Goal: Task Accomplishment & Management: Complete application form

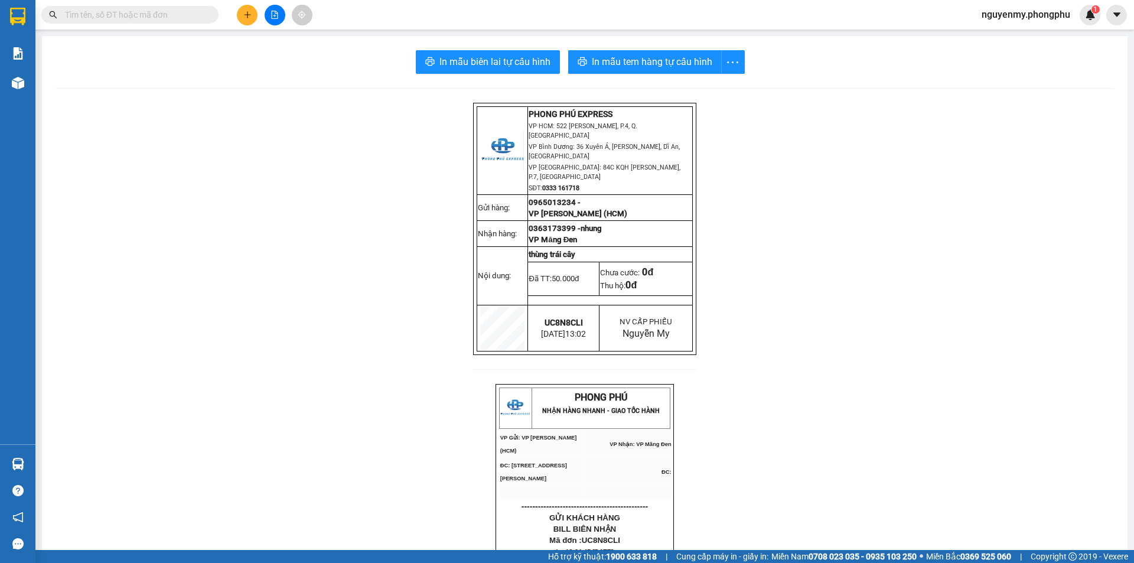
click at [248, 19] on button at bounding box center [247, 15] width 21 height 21
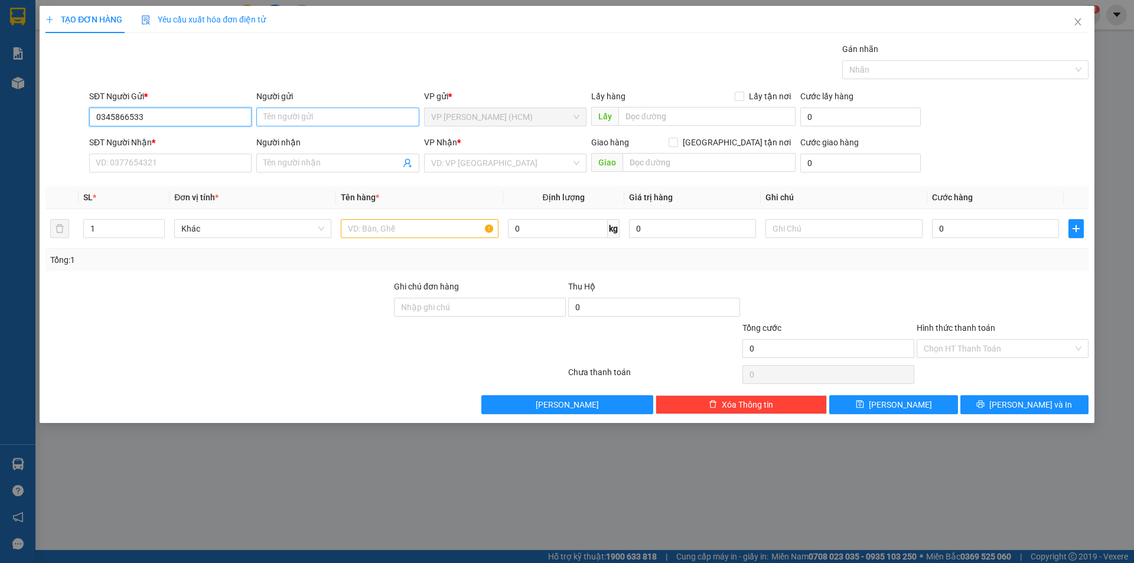
type input "0345866533"
click at [281, 122] on input "Người gửi" at bounding box center [337, 116] width 162 height 19
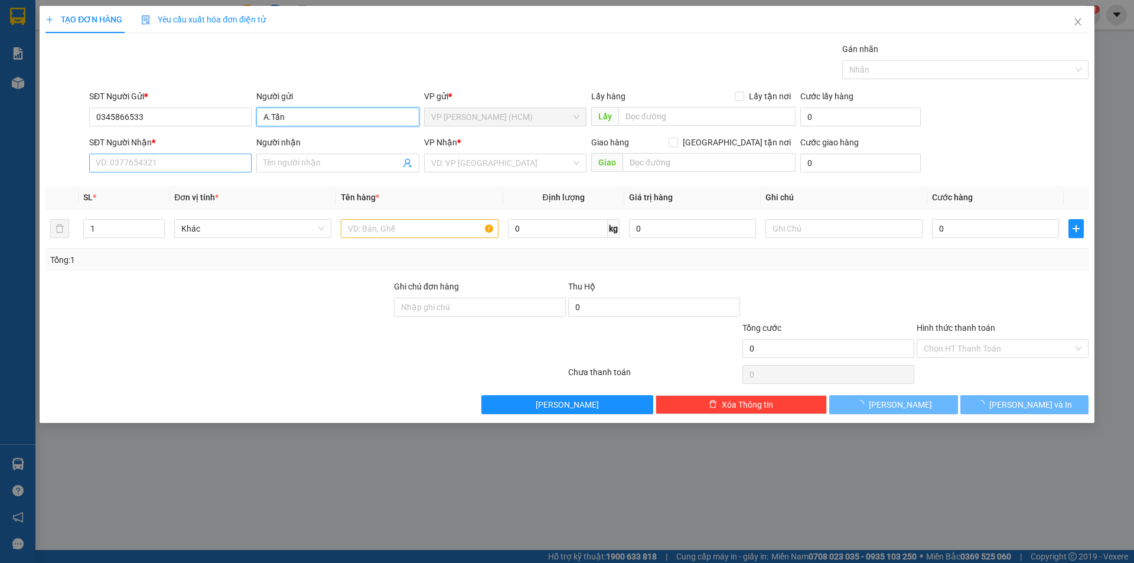
type input "A.Tấn"
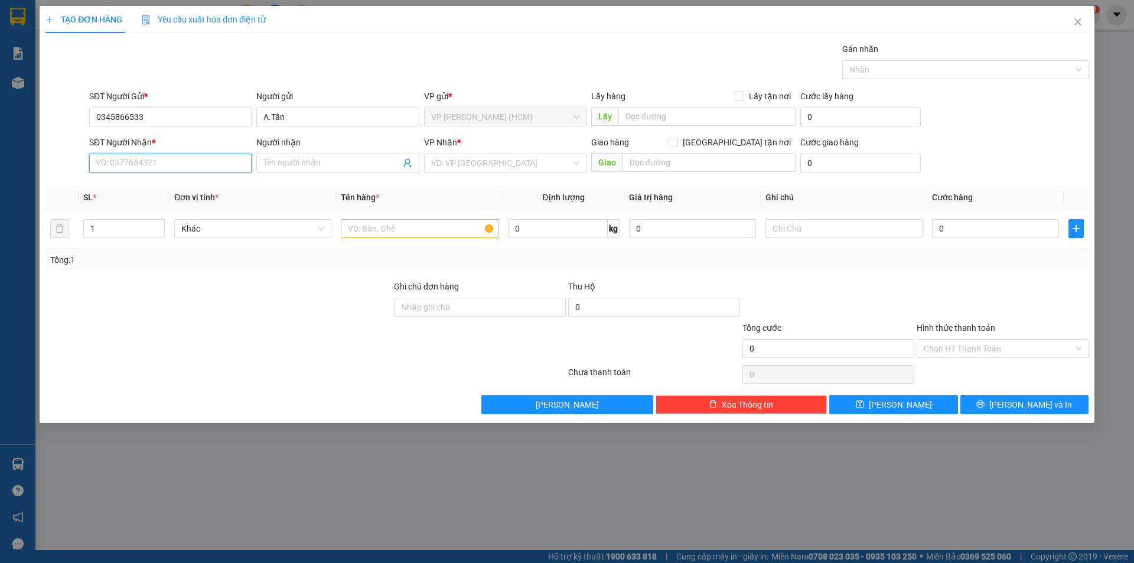
click at [146, 168] on input "SĐT Người Nhận *" at bounding box center [170, 163] width 162 height 19
type input "0913606696"
click at [285, 163] on input "Người nhận" at bounding box center [331, 162] width 136 height 13
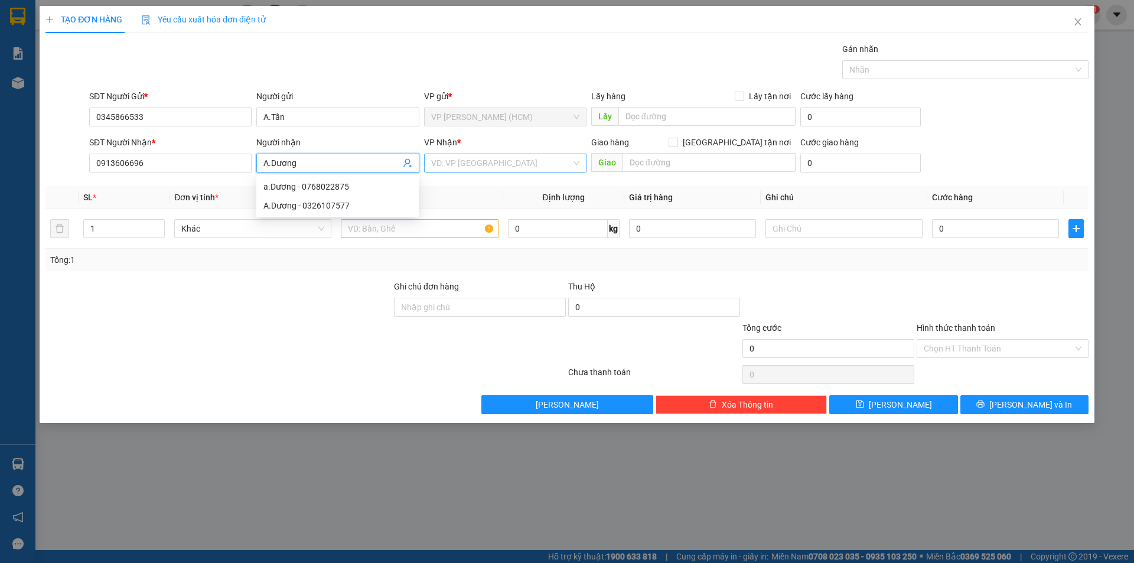
type input "A.Dương"
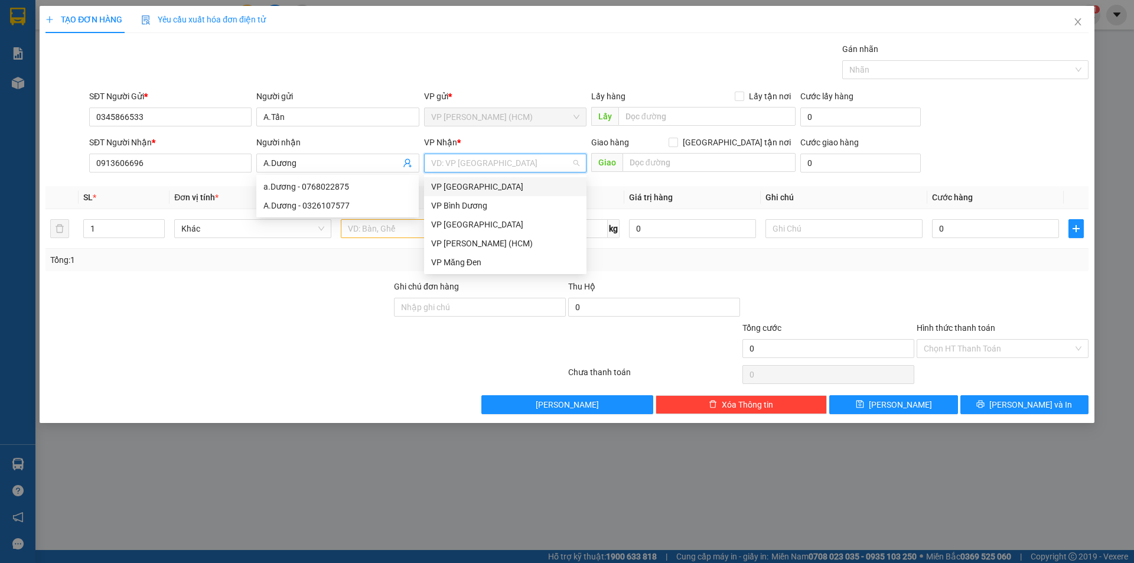
click at [440, 167] on input "search" at bounding box center [501, 163] width 140 height 18
click at [456, 223] on div "VP [GEOGRAPHIC_DATA]" at bounding box center [505, 224] width 148 height 13
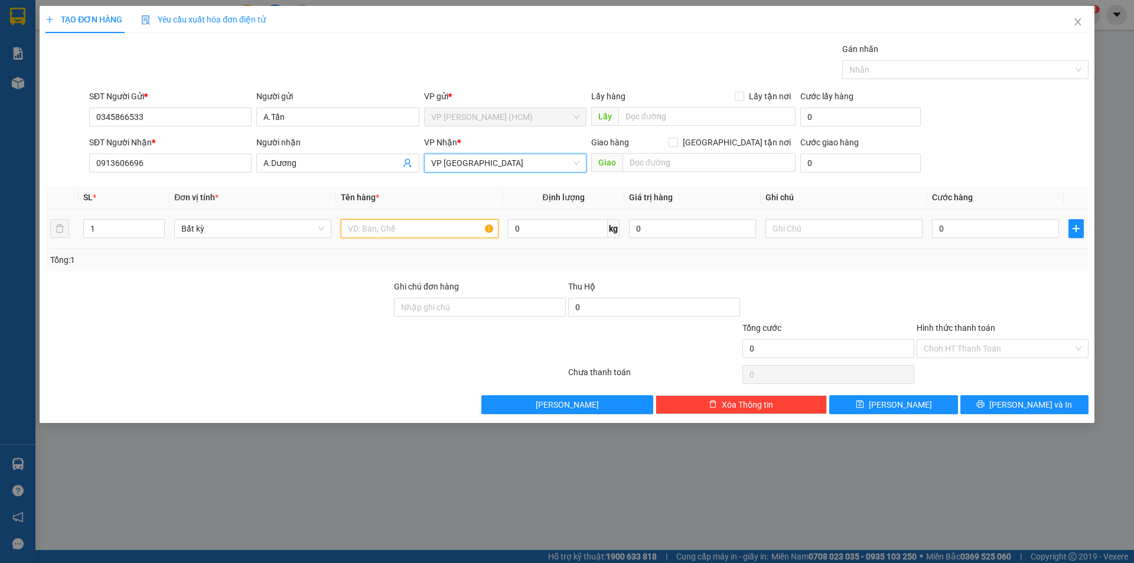
click at [432, 226] on input "text" at bounding box center [419, 228] width 157 height 19
click at [393, 230] on input "text" at bounding box center [419, 228] width 157 height 19
click at [945, 232] on input "0" at bounding box center [995, 228] width 127 height 19
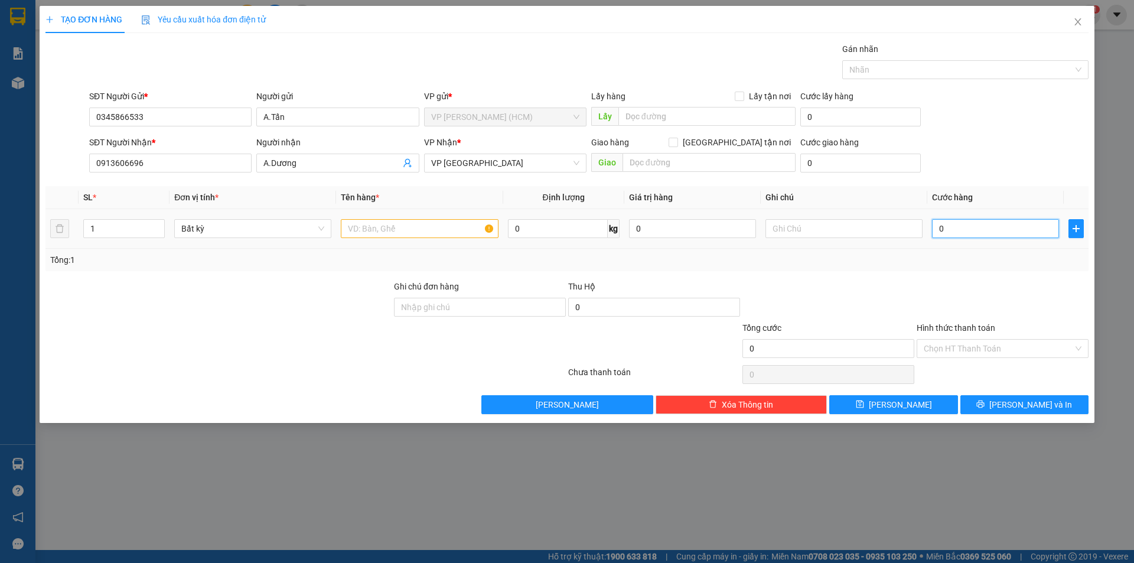
type input "2"
type input "25"
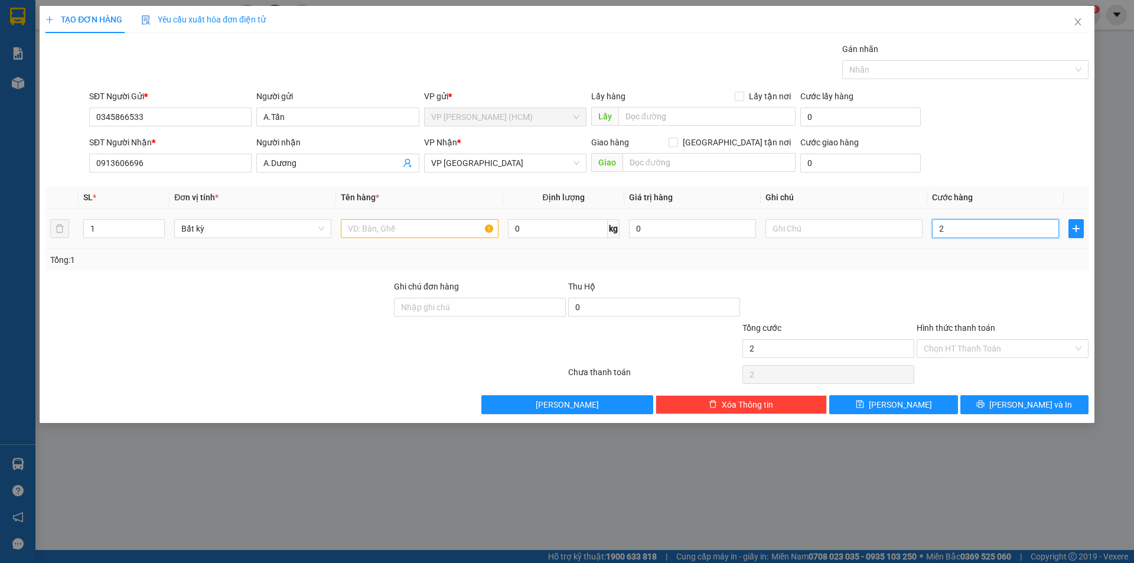
type input "25"
type input "250"
type input "2.500"
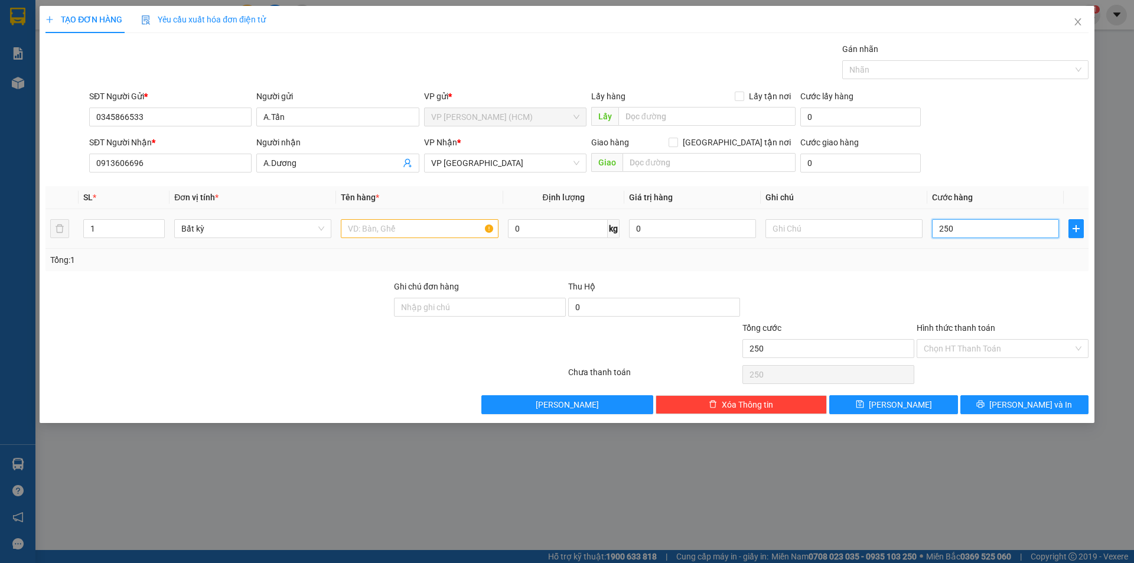
type input "2.500"
type input "25.000"
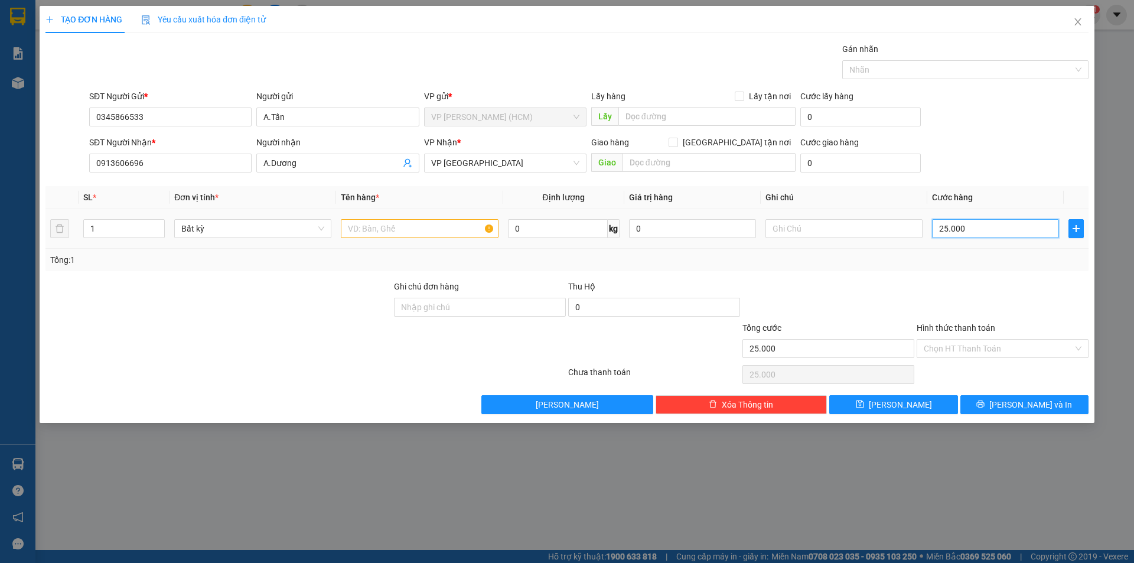
type input "250.000"
click at [416, 231] on input "text" at bounding box center [419, 228] width 157 height 19
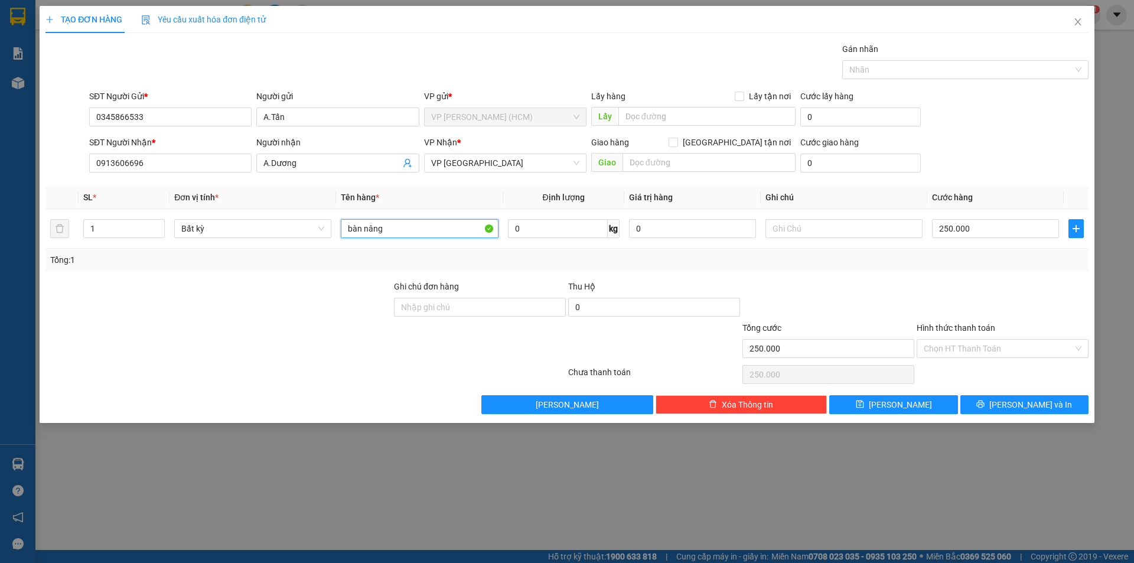
type input "bàn nâng"
click at [324, 313] on div at bounding box center [218, 300] width 348 height 41
click at [938, 399] on button "[PERSON_NAME]" at bounding box center [893, 404] width 128 height 19
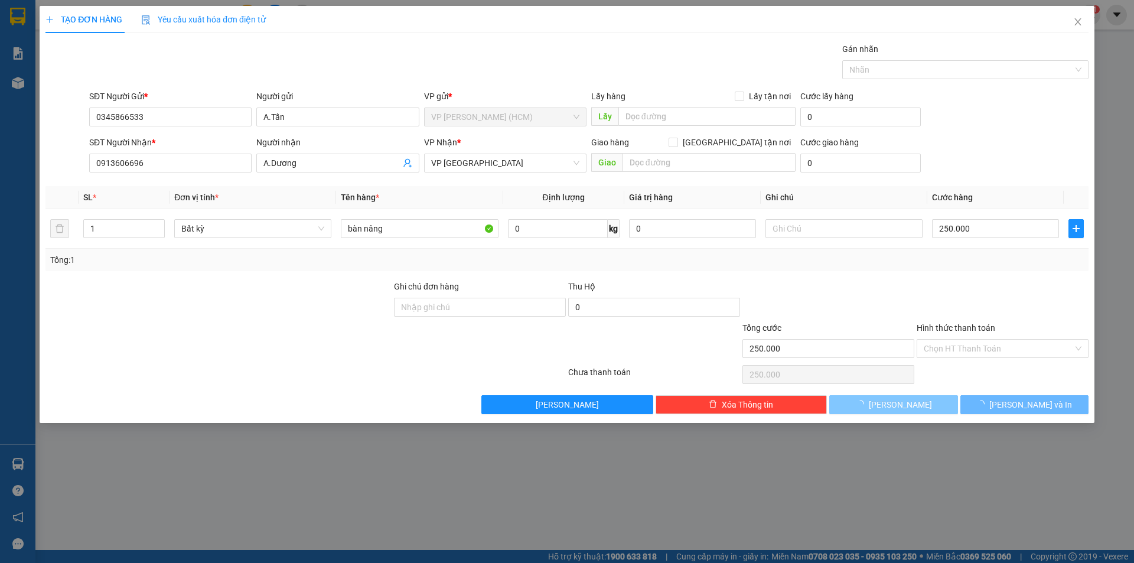
type input "0"
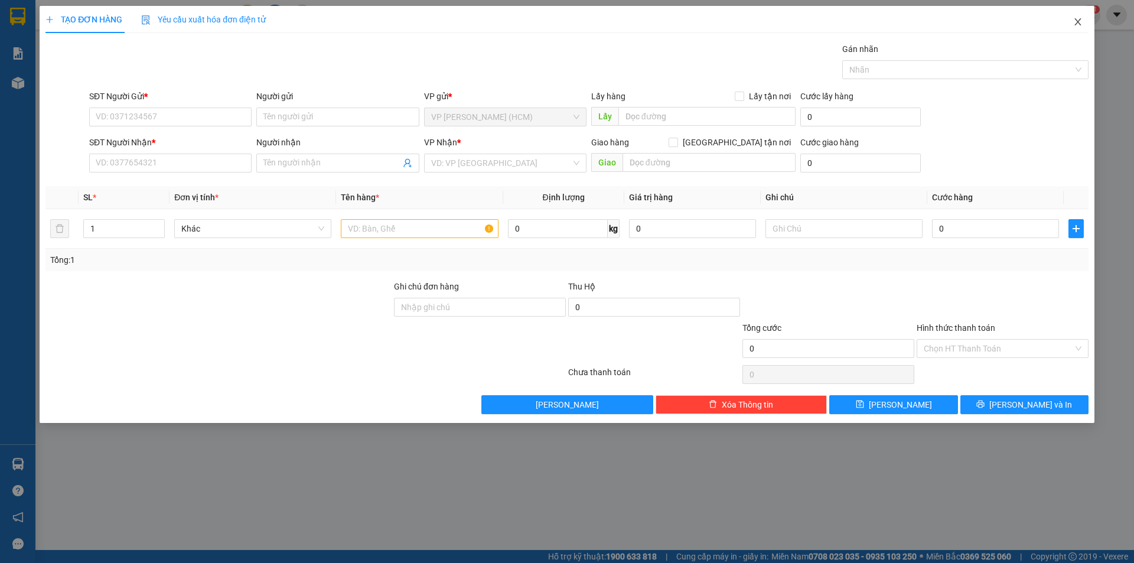
click at [1078, 25] on icon "close" at bounding box center [1077, 21] width 9 height 9
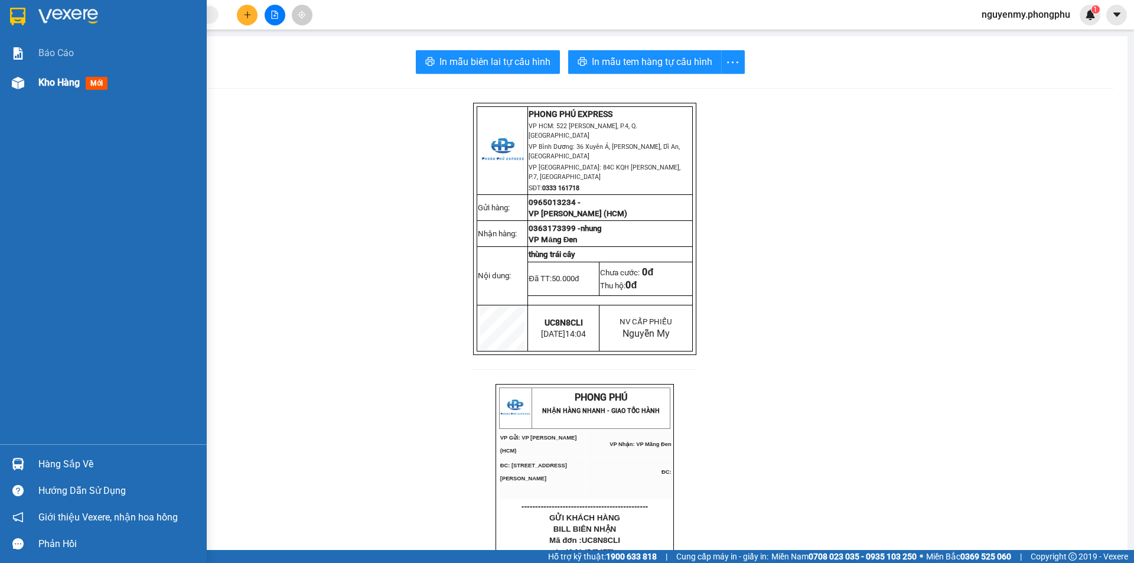
click at [9, 89] on div at bounding box center [18, 83] width 21 height 21
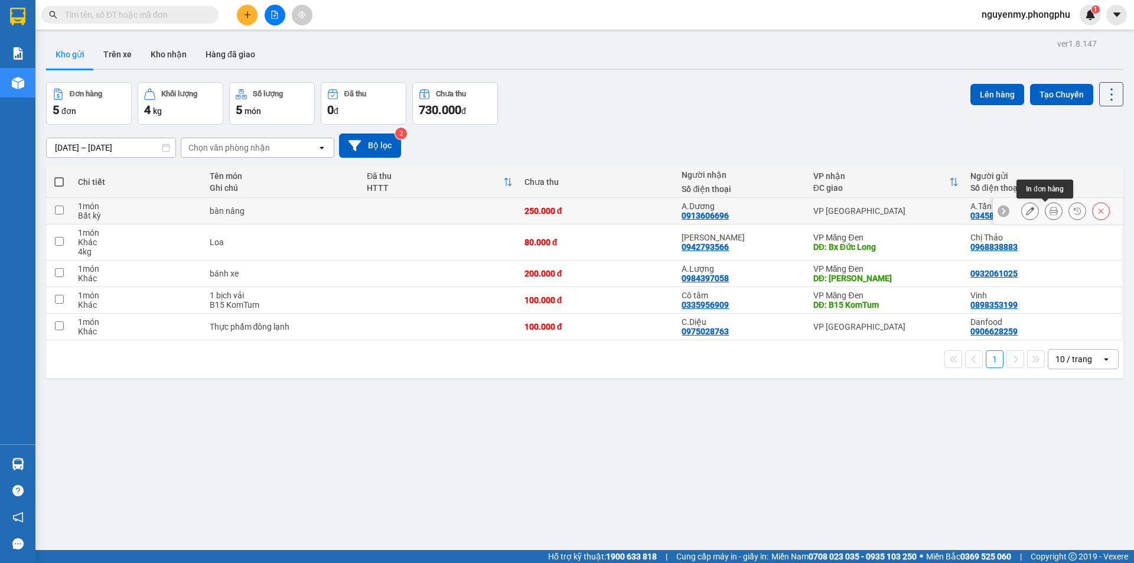
click at [1049, 210] on icon at bounding box center [1053, 211] width 8 height 8
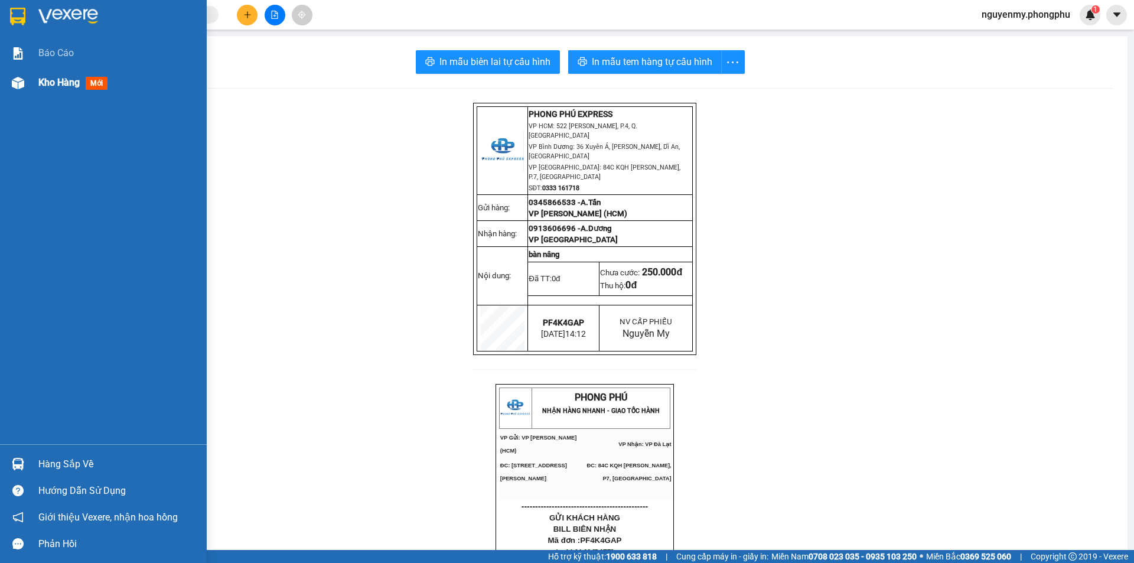
click at [24, 81] on img at bounding box center [18, 83] width 12 height 12
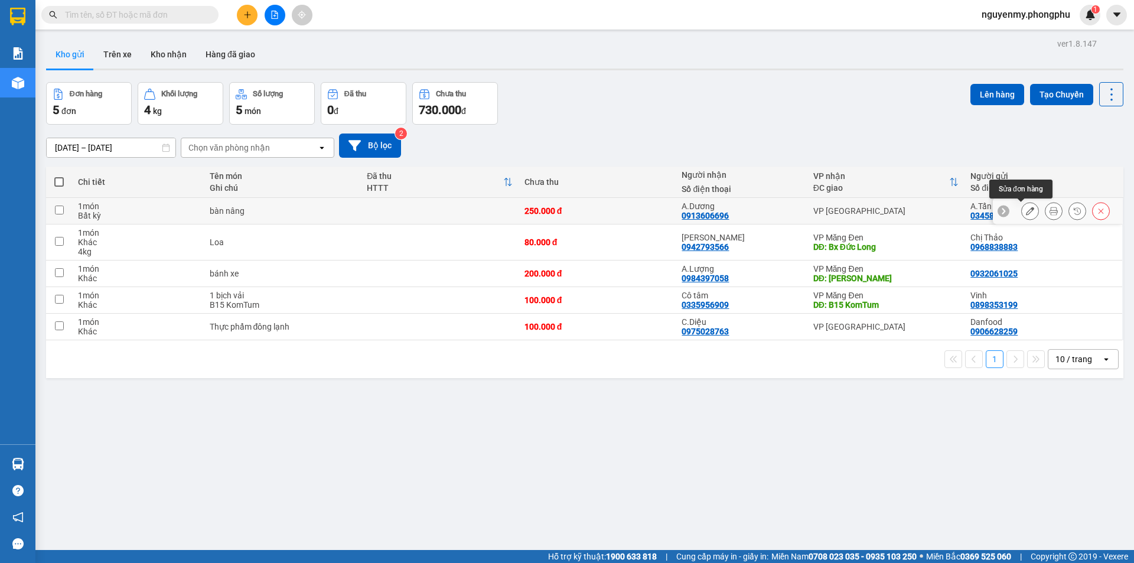
click at [1026, 207] on icon at bounding box center [1030, 211] width 8 height 8
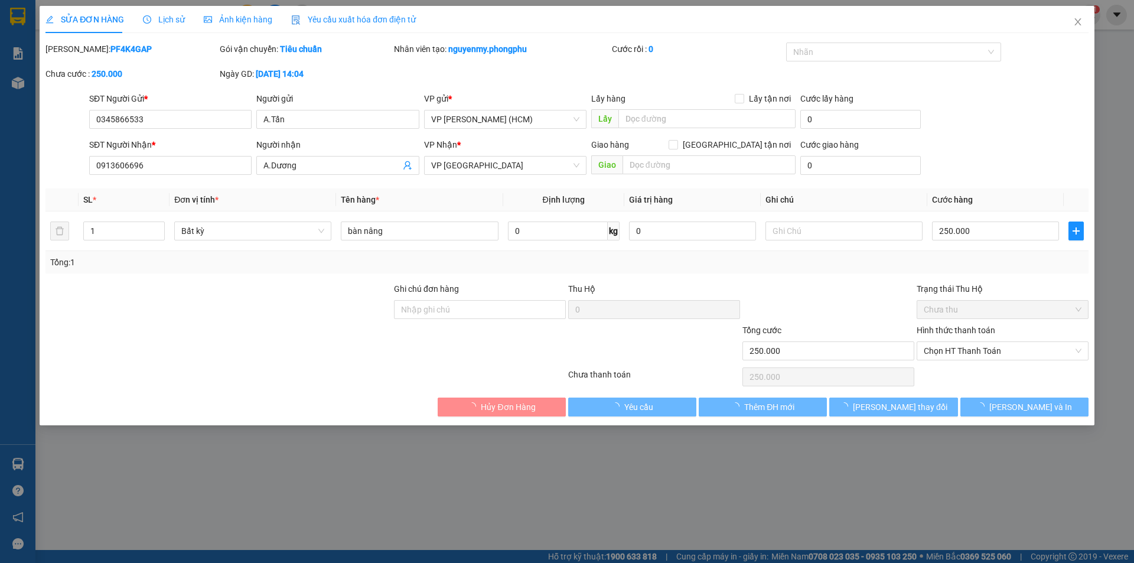
type input "0345866533"
type input "0913606696"
type input "250.000"
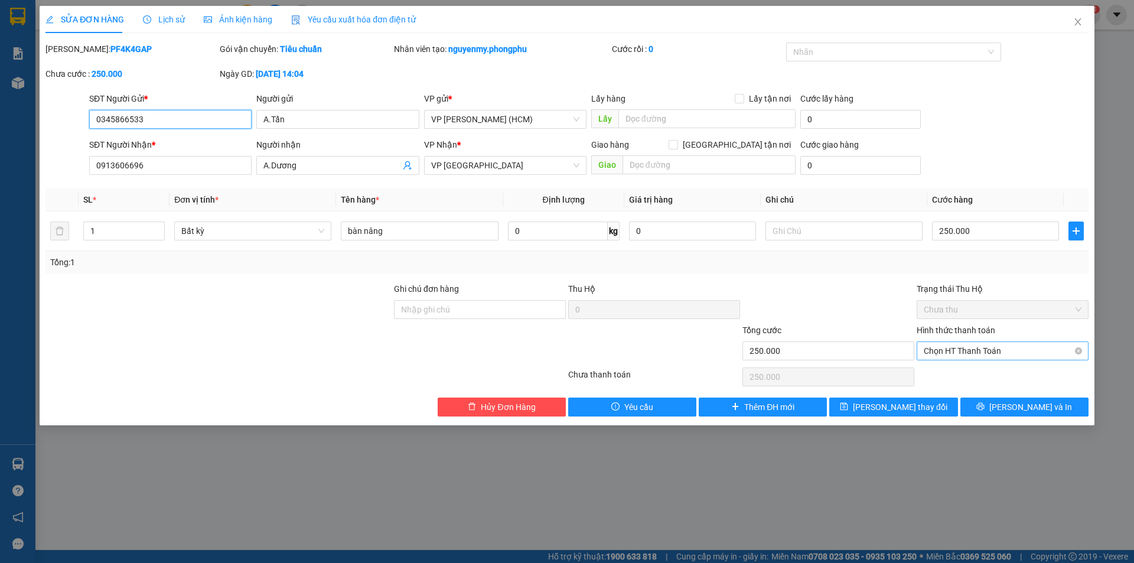
click at [961, 353] on span "Chọn HT Thanh Toán" at bounding box center [1003, 351] width 158 height 18
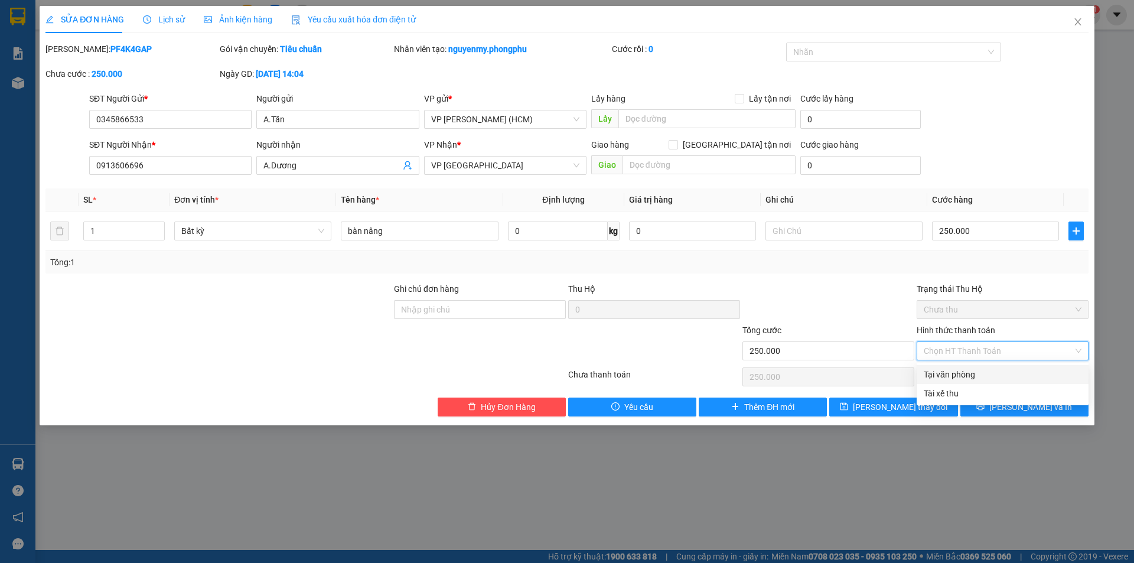
click at [938, 371] on div "Tại văn phòng" at bounding box center [1003, 374] width 158 height 13
type input "250.000"
click at [987, 407] on button "[PERSON_NAME] và In" at bounding box center [1024, 406] width 128 height 19
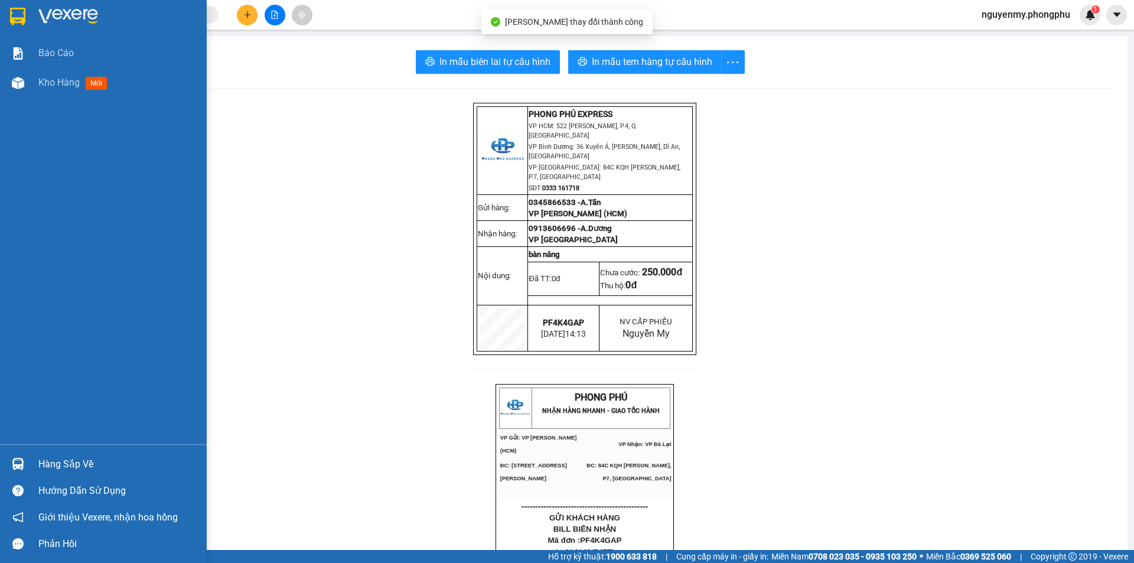
click at [25, 81] on div at bounding box center [18, 83] width 21 height 21
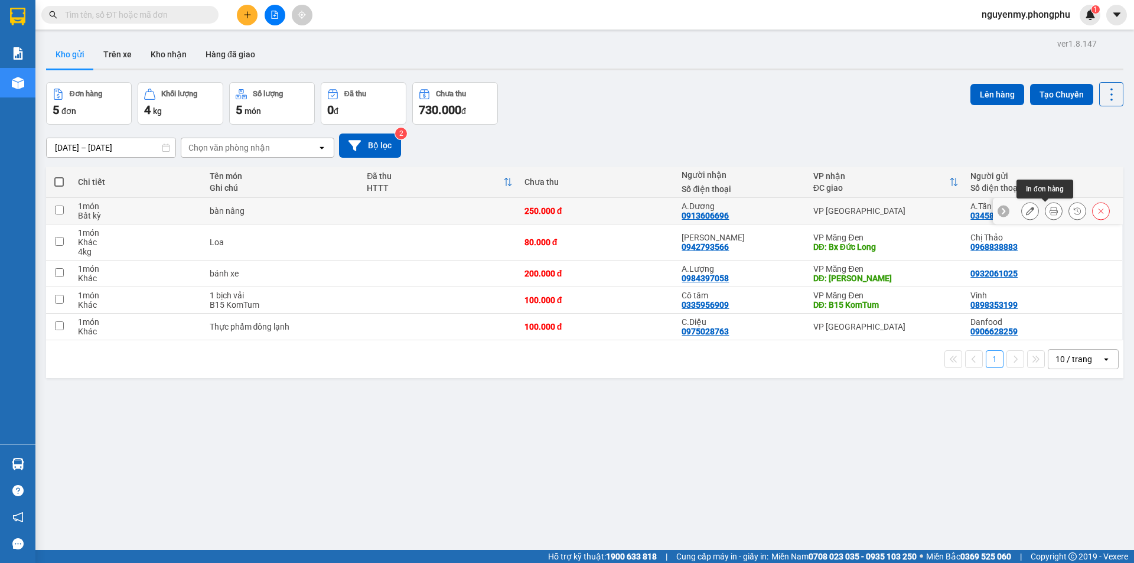
click at [1049, 210] on icon at bounding box center [1053, 211] width 8 height 8
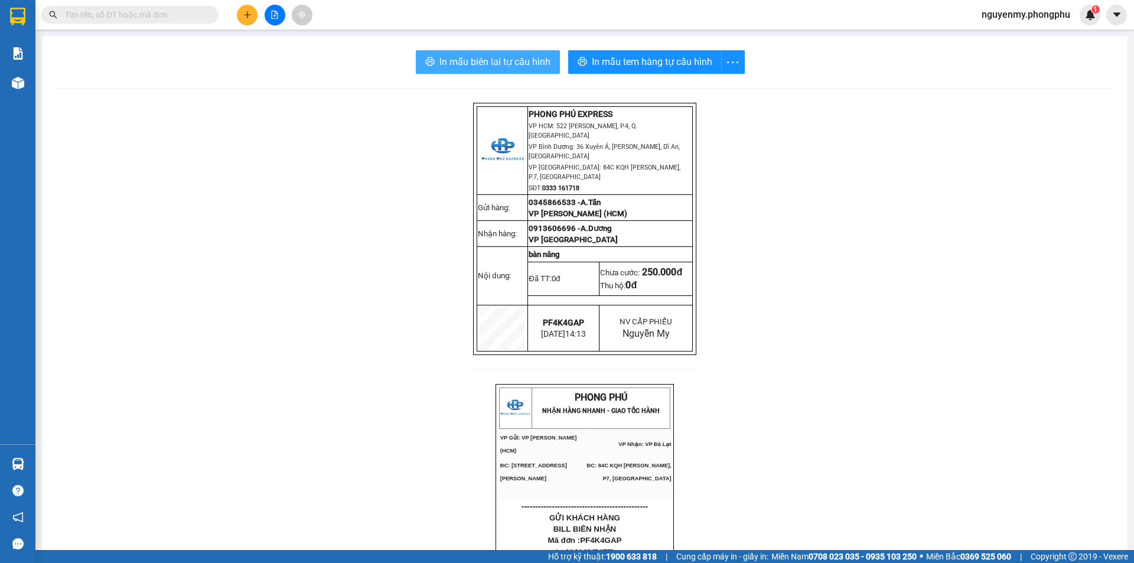
click at [466, 53] on button "In mẫu biên lai tự cấu hình" at bounding box center [488, 62] width 144 height 24
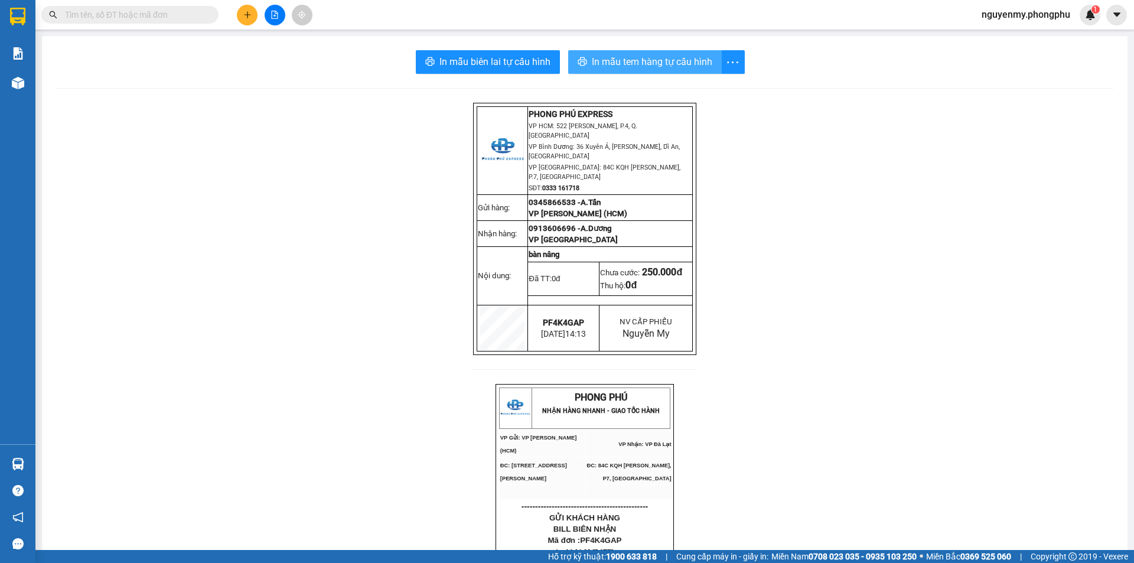
click at [637, 56] on span "In mẫu tem hàng tự cấu hình" at bounding box center [652, 61] width 120 height 15
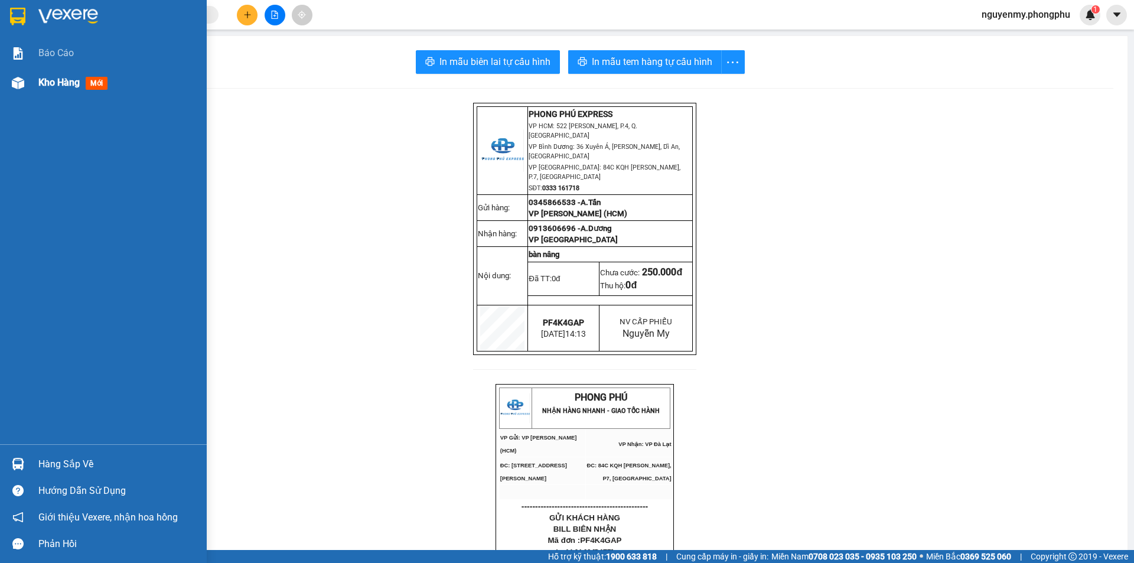
click at [73, 70] on div "Kho hàng mới" at bounding box center [117, 83] width 159 height 30
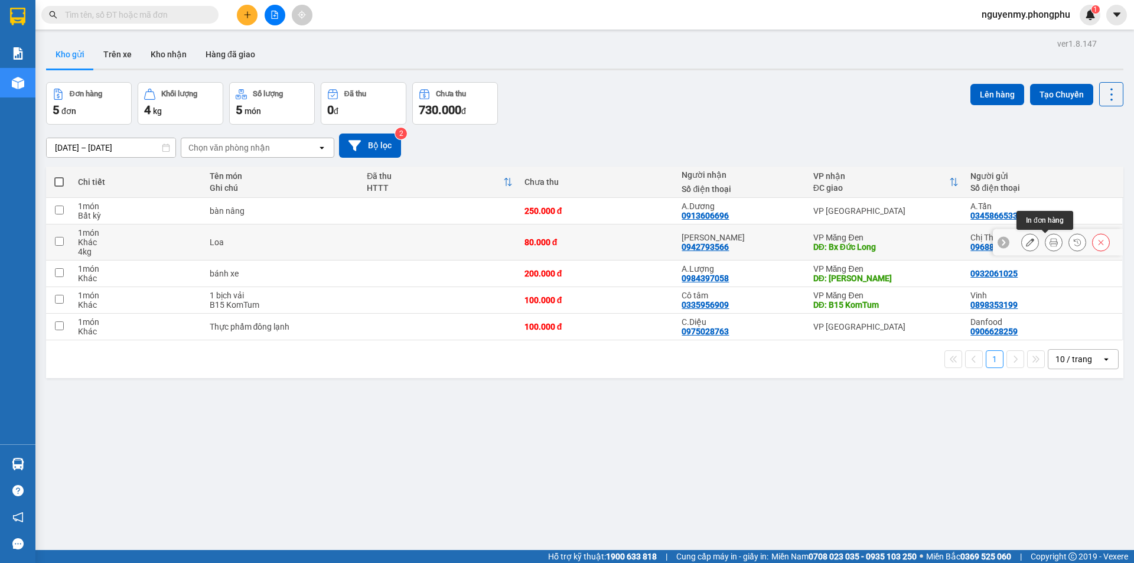
click at [1049, 239] on icon at bounding box center [1053, 242] width 8 height 8
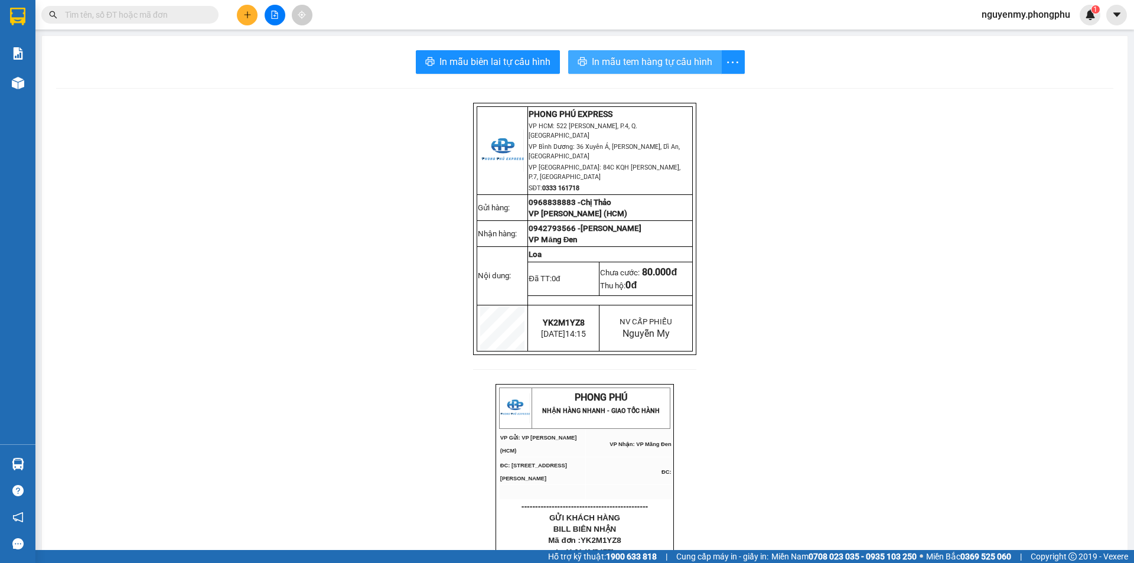
click at [691, 56] on span "In mẫu tem hàng tự cấu hình" at bounding box center [652, 61] width 120 height 15
click at [148, 20] on input "text" at bounding box center [134, 14] width 139 height 13
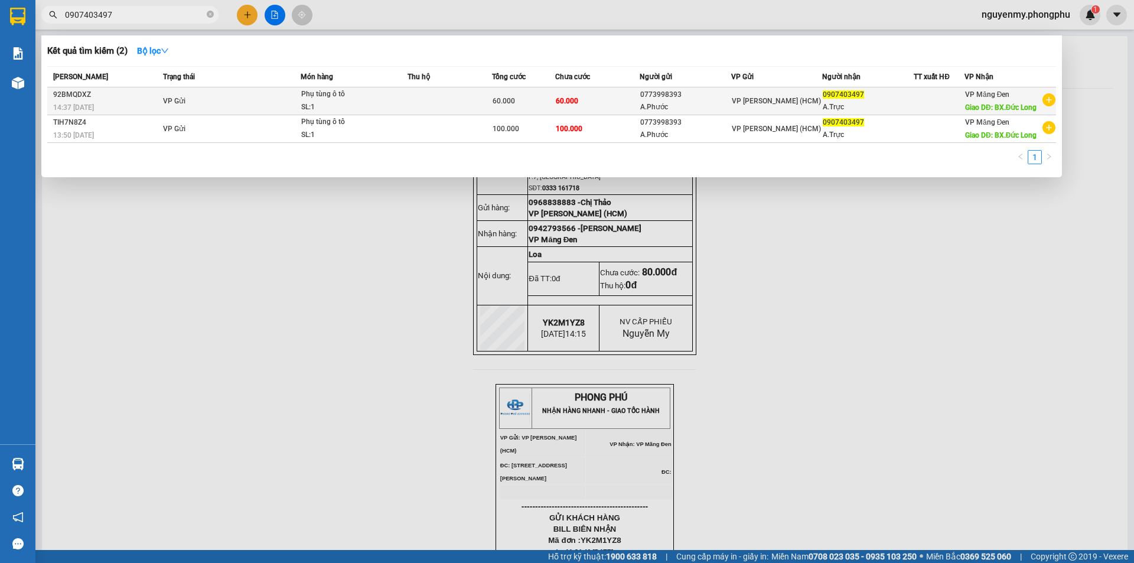
type input "0907403497"
click at [1049, 98] on icon "plus-circle" at bounding box center [1048, 99] width 13 height 13
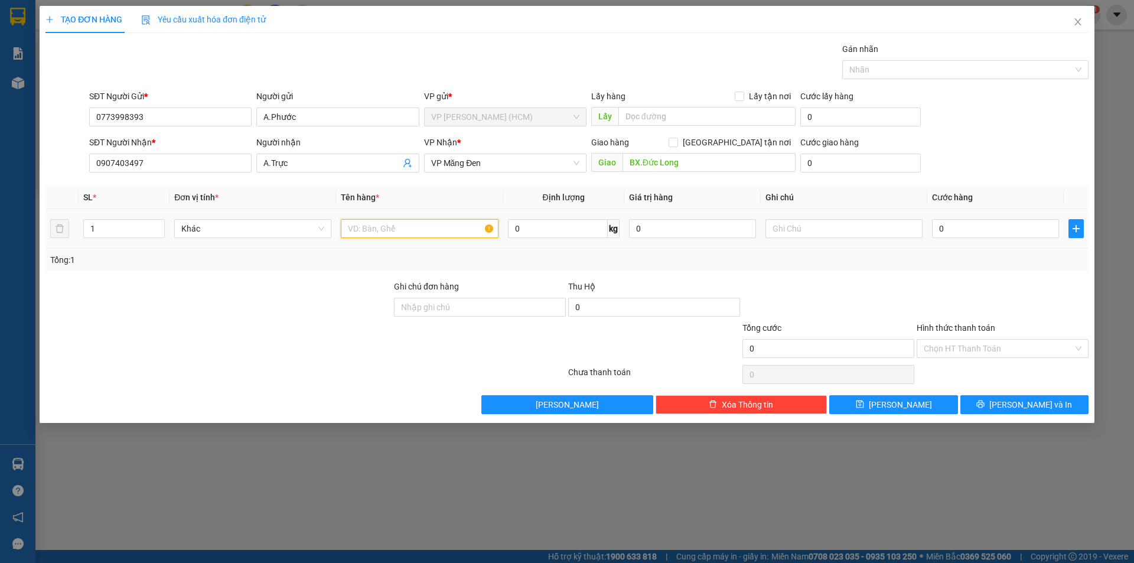
click at [451, 223] on input "text" at bounding box center [419, 228] width 157 height 19
type input "phụ tùng ô tô"
click at [972, 230] on input "0" at bounding box center [995, 228] width 127 height 19
type input "1"
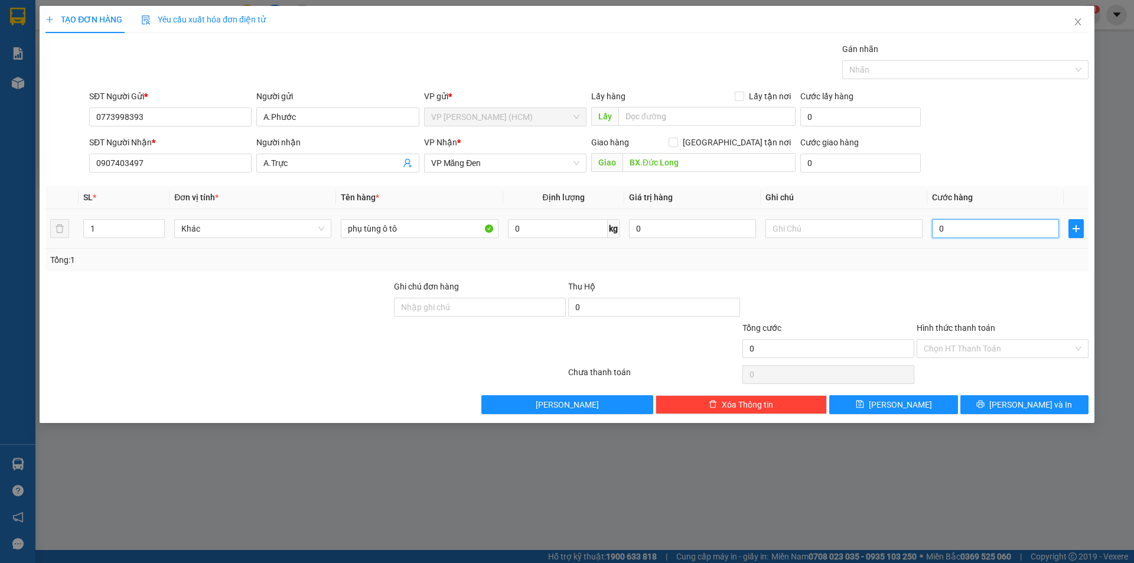
type input "1"
type input "10"
type input "100"
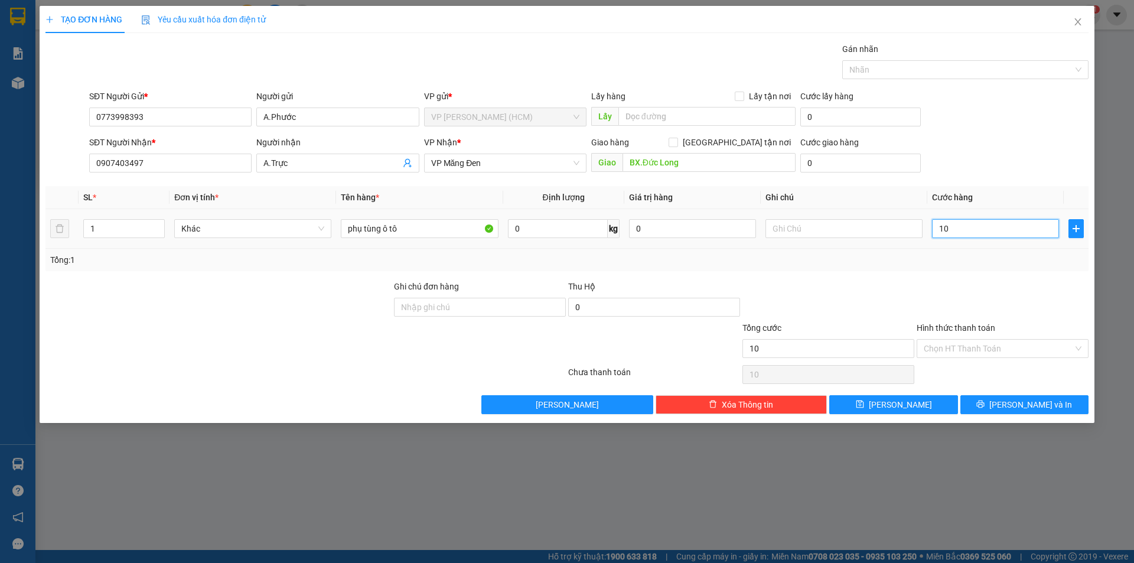
type input "100"
type input "1.000"
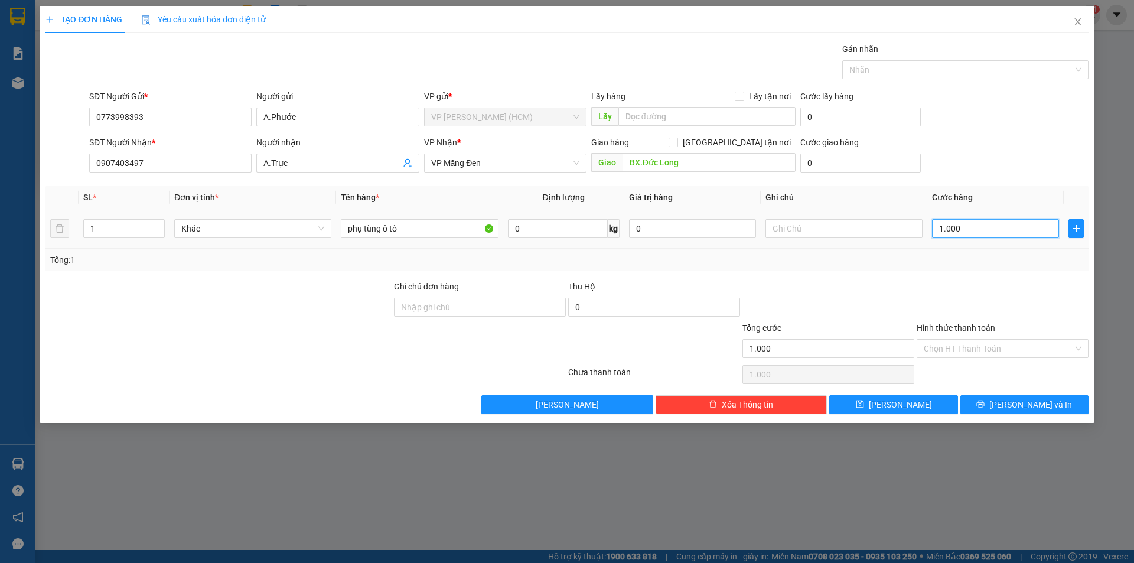
type input "10.000"
type input "100.000"
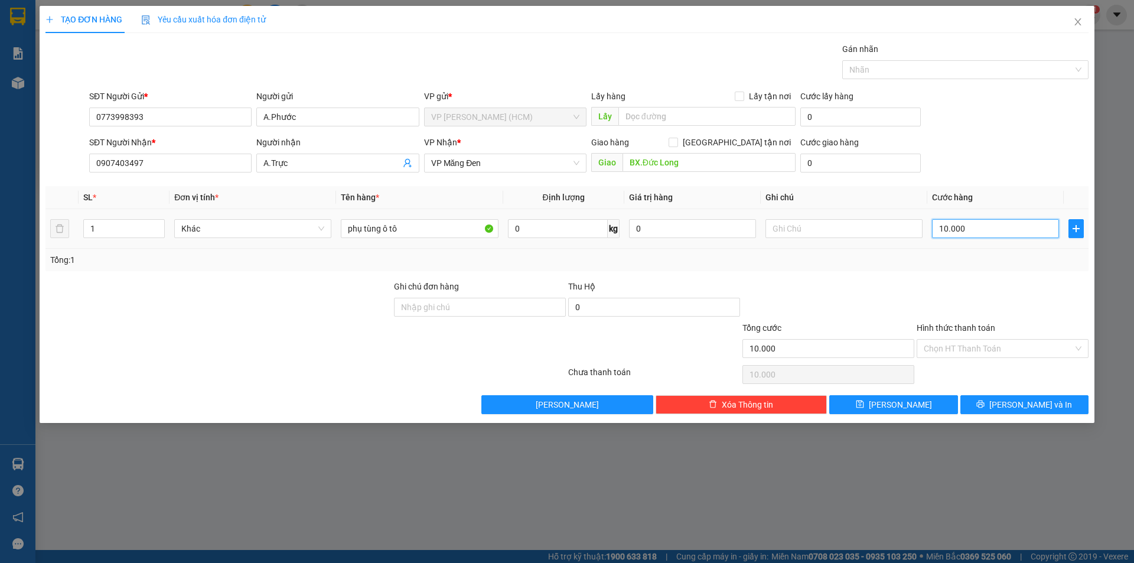
type input "100.000"
click at [984, 407] on icon "printer" at bounding box center [981, 404] width 8 height 8
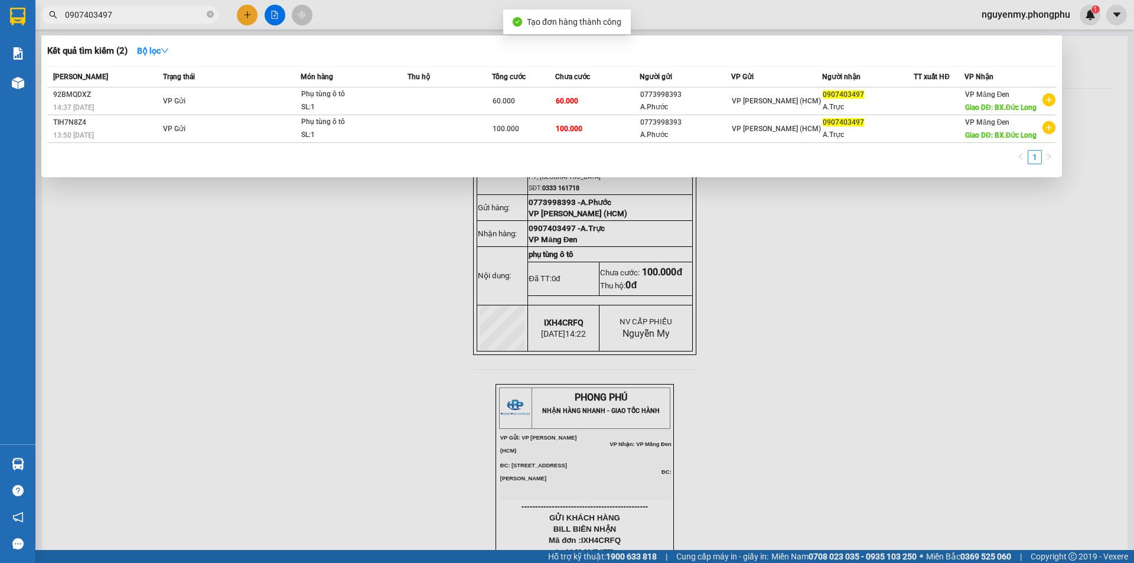
click at [835, 305] on div at bounding box center [567, 281] width 1134 height 563
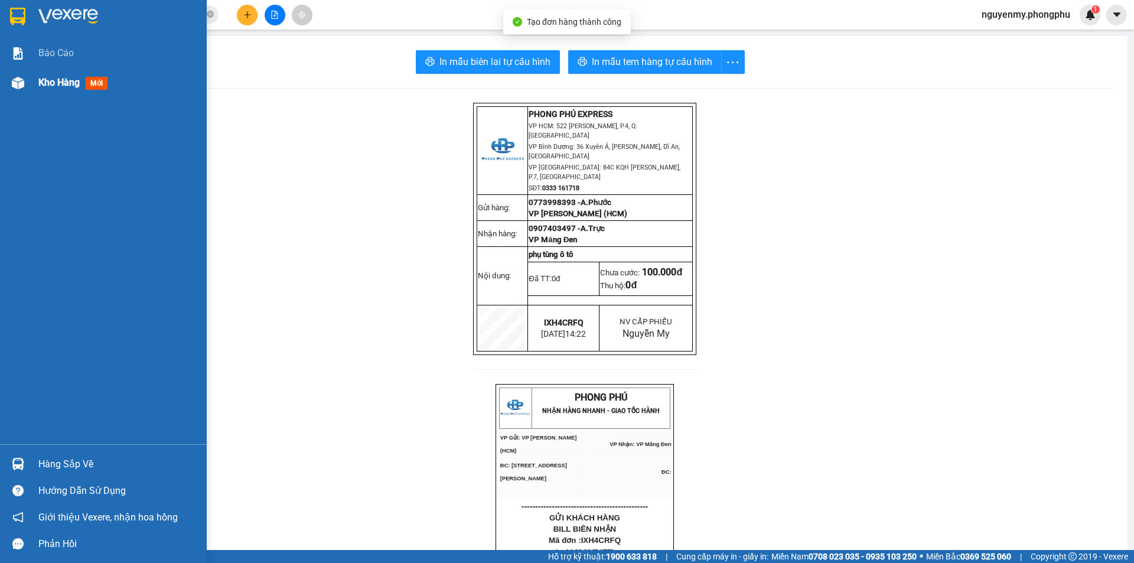
click at [21, 83] on img at bounding box center [18, 83] width 12 height 12
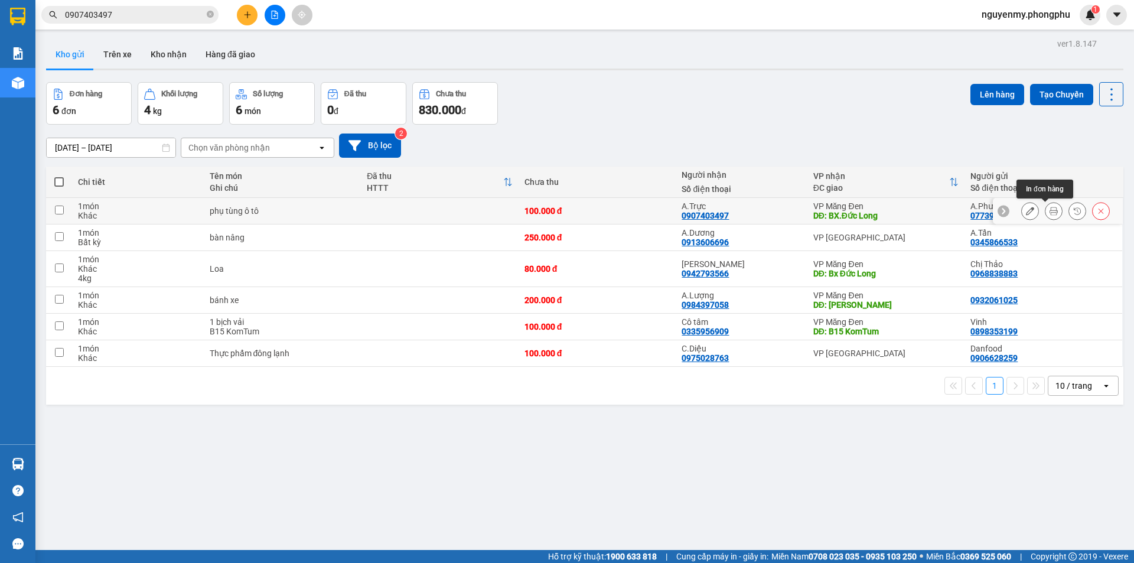
click at [1049, 213] on icon at bounding box center [1053, 211] width 8 height 8
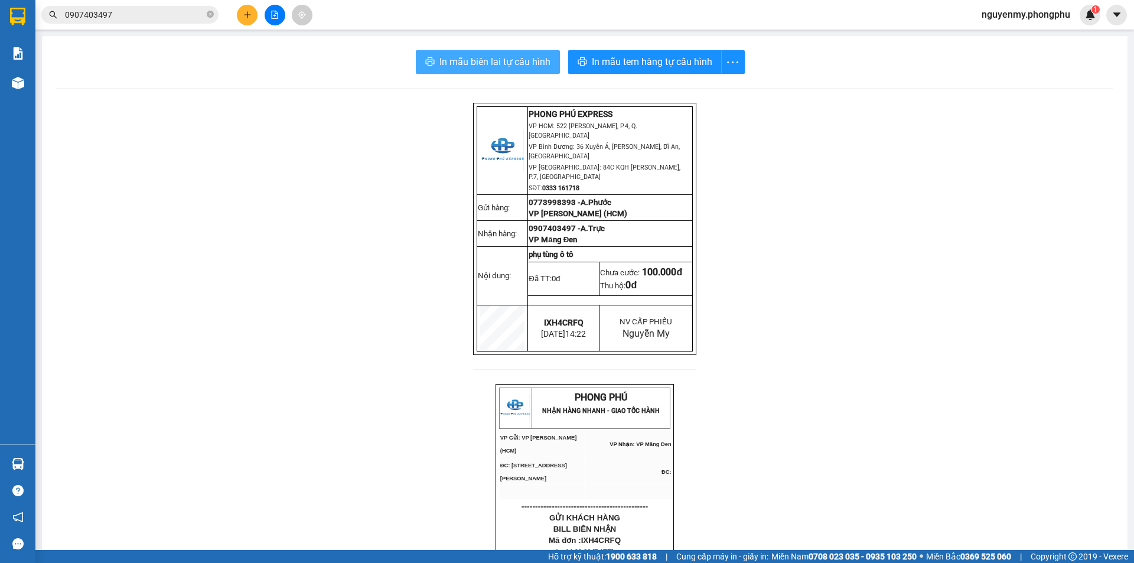
click at [516, 63] on span "In mẫu biên lai tự cấu hình" at bounding box center [494, 61] width 111 height 15
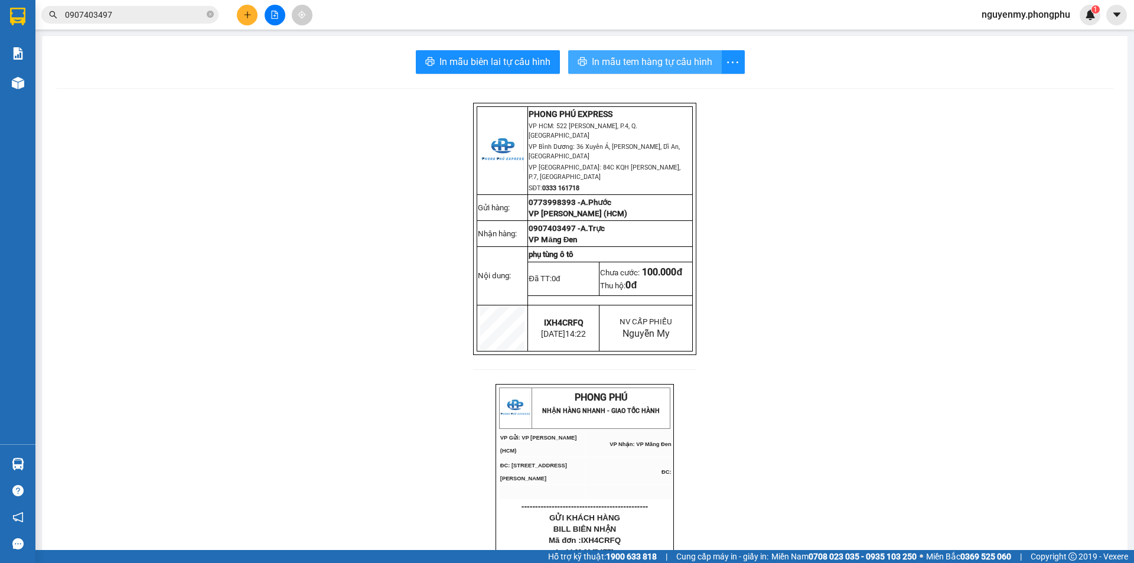
click at [687, 57] on span "In mẫu tem hàng tự cấu hình" at bounding box center [652, 61] width 120 height 15
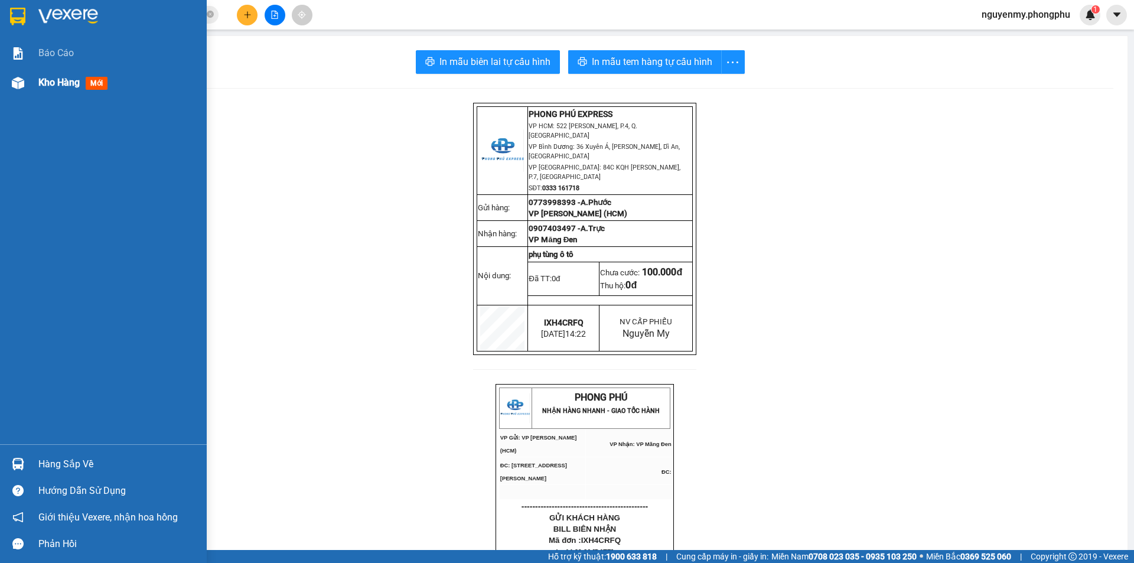
click at [24, 88] on div at bounding box center [18, 83] width 21 height 21
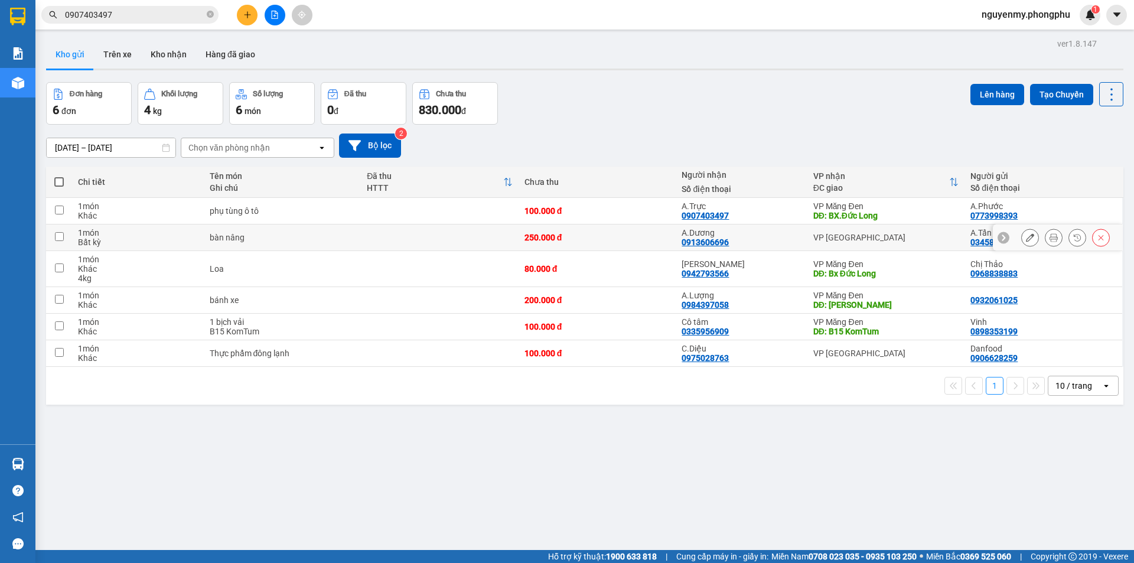
click at [1049, 238] on icon at bounding box center [1053, 237] width 8 height 8
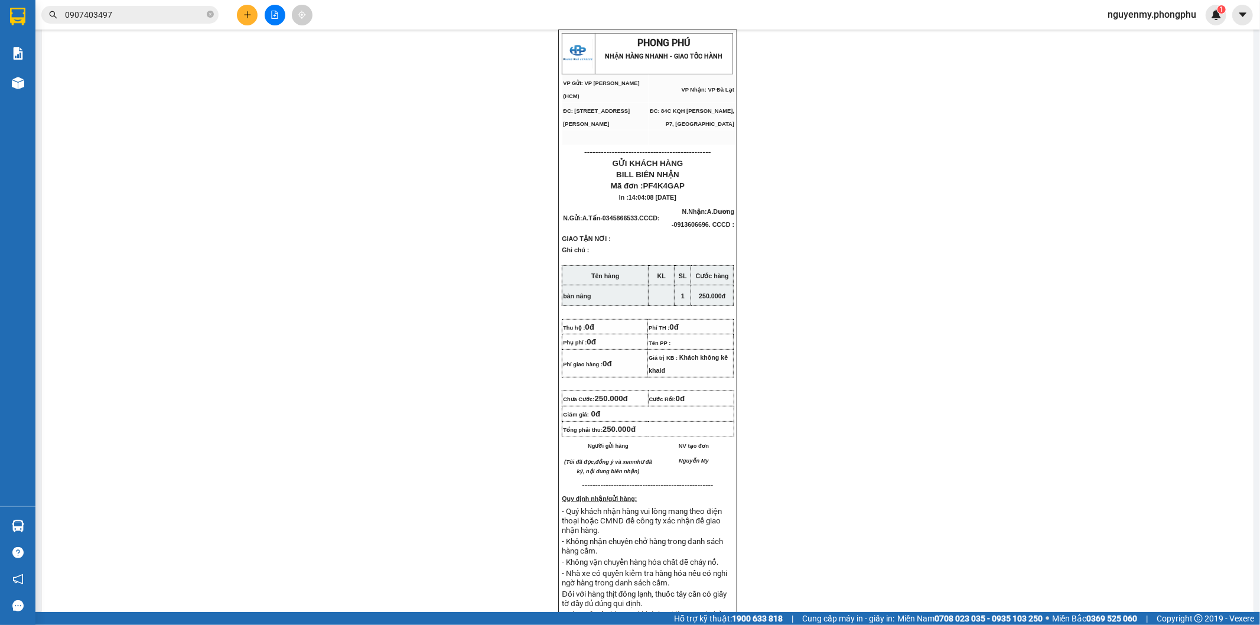
scroll to position [354, 0]
click at [780, 282] on div "PHONG PHÚ EXPRESS VP HCM: 522 Hoàng Văn Thụ, P.4, Q.Tân Bình VP Bình Dương: 36 …" at bounding box center [647, 250] width 1183 height 1004
click at [888, 290] on div "PHONG PHÚ EXPRESS VP HCM: 522 Hoàng Văn Thụ, P.4, Q.Tân Bình VP Bình Dương: 36 …" at bounding box center [647, 250] width 1183 height 1004
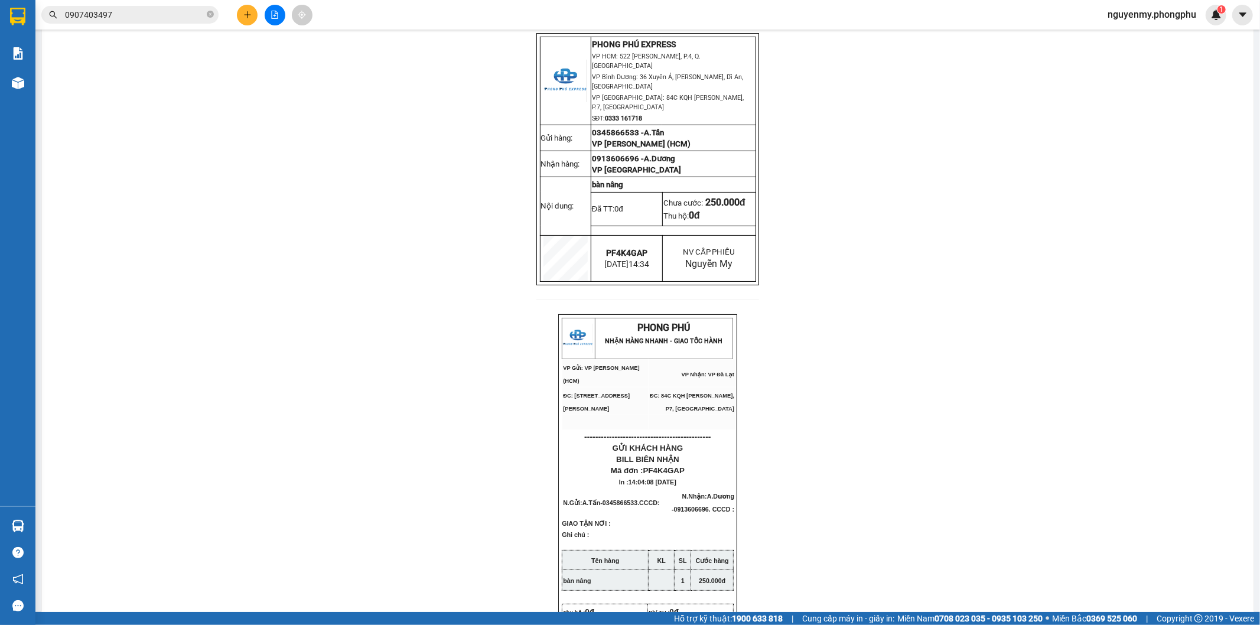
scroll to position [0, 0]
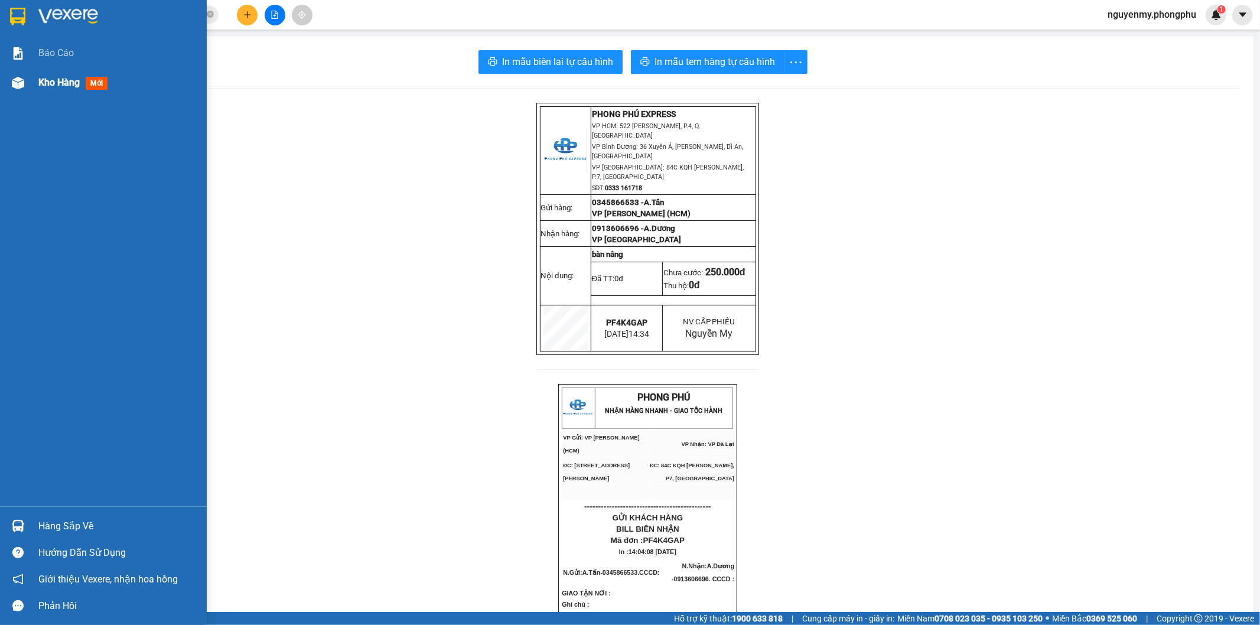
click at [20, 84] on img at bounding box center [18, 83] width 12 height 12
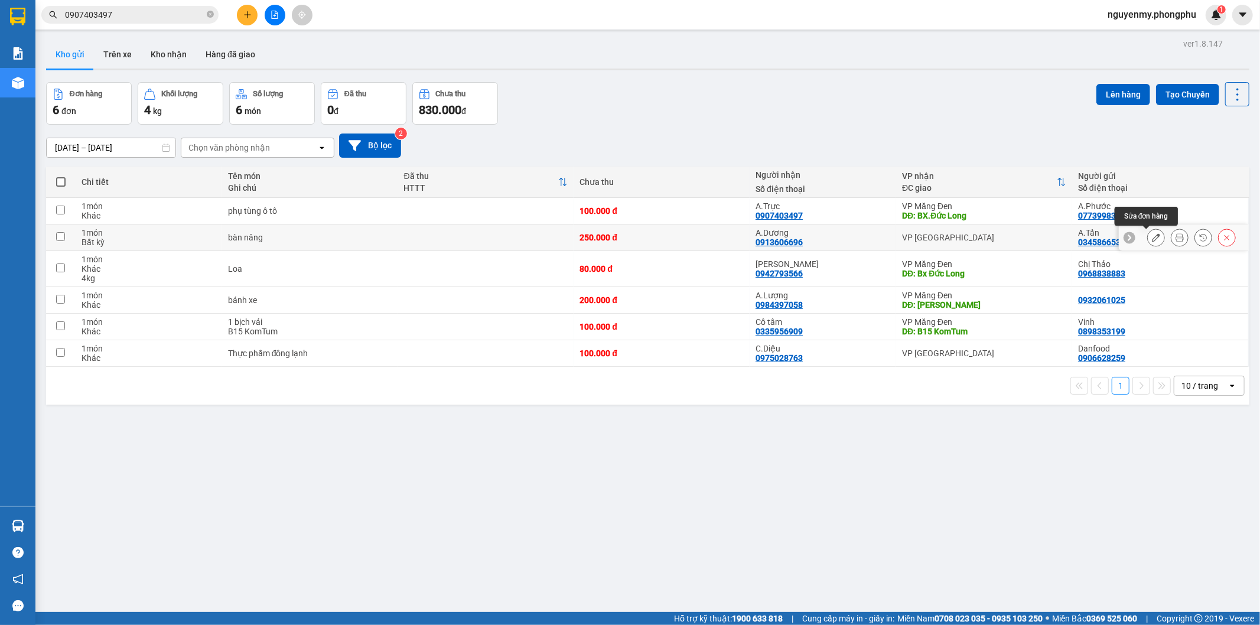
click at [1133, 237] on button at bounding box center [1155, 237] width 17 height 21
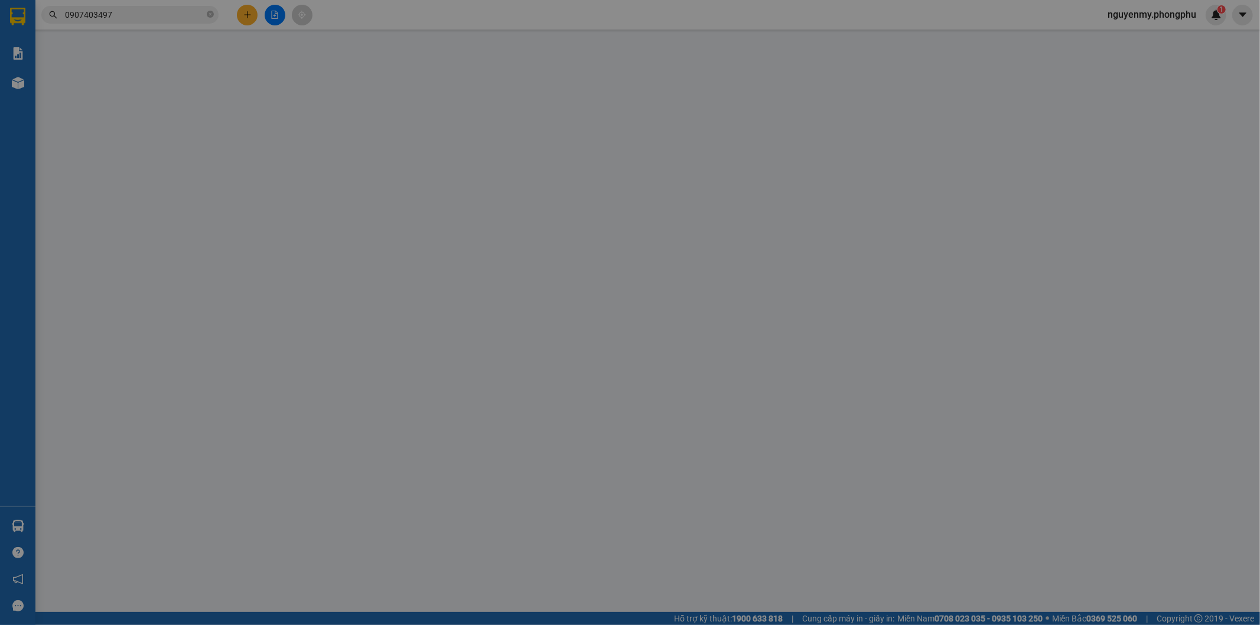
type input "0345866533"
type input "0913606696"
type input "250.000"
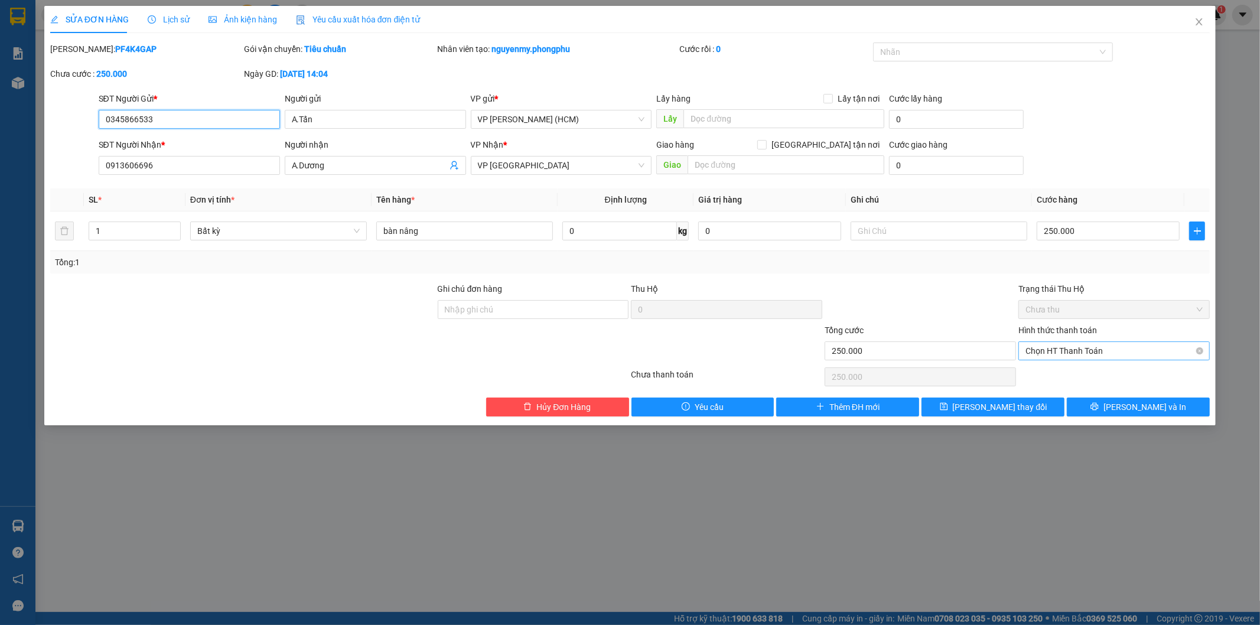
click at [1048, 348] on span "Chọn HT Thanh Toán" at bounding box center [1113, 351] width 177 height 18
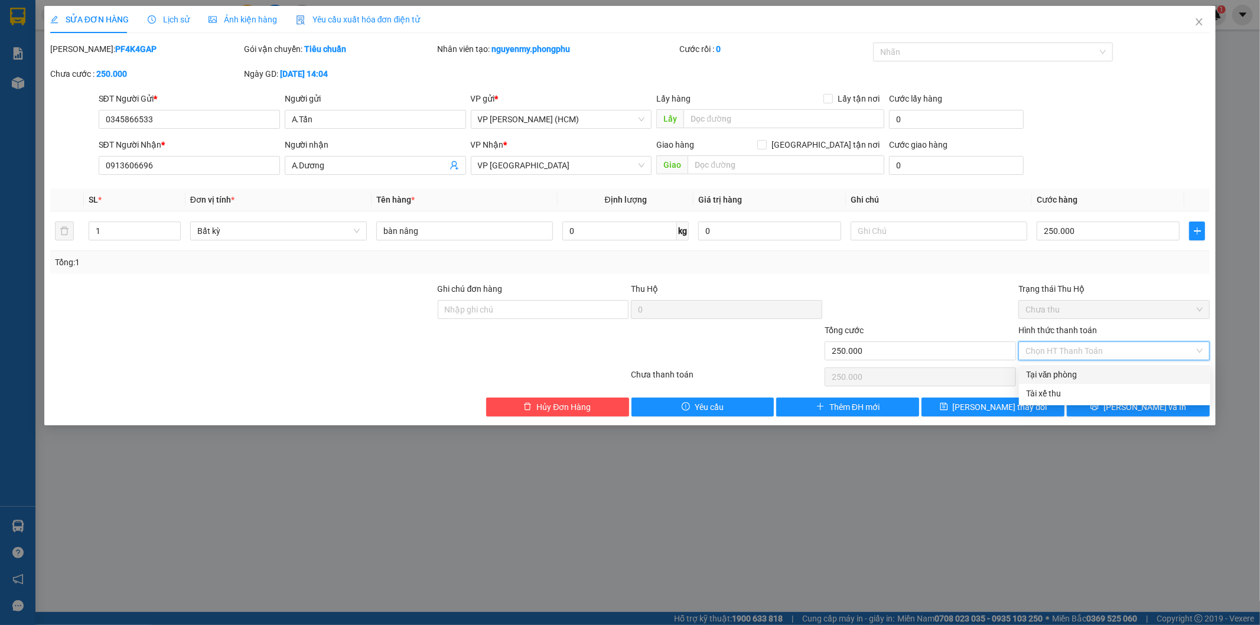
click at [1046, 375] on div "Tại văn phòng" at bounding box center [1114, 374] width 177 height 13
type input "0"
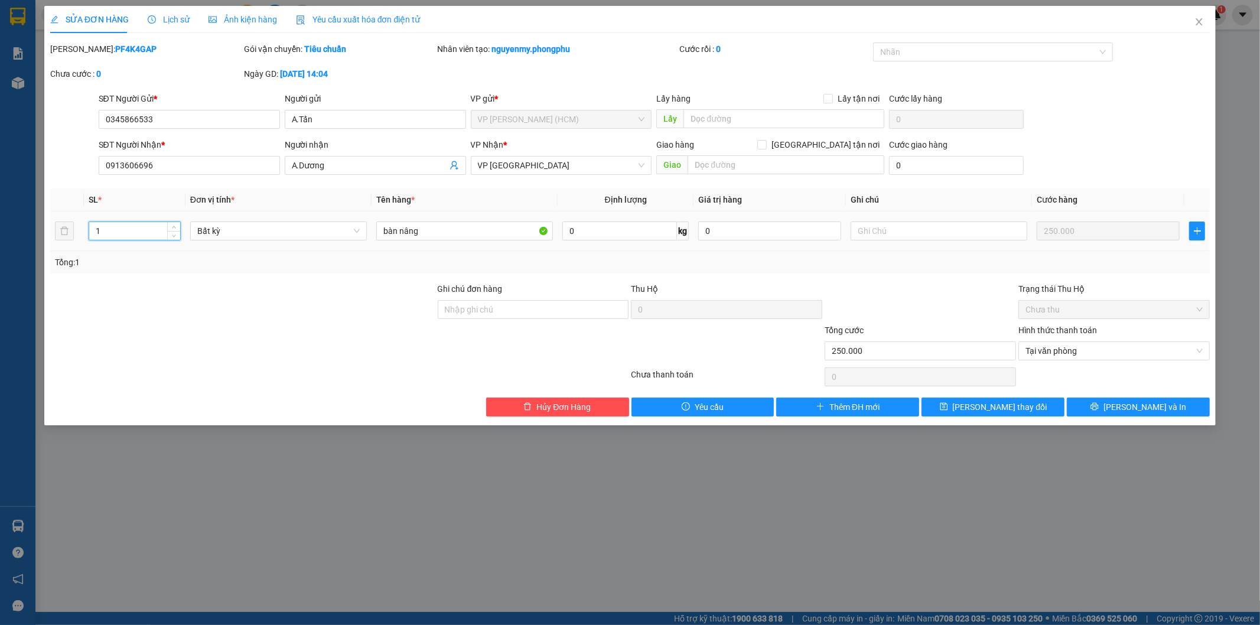
click at [133, 231] on input "1" at bounding box center [134, 231] width 91 height 18
type input "2"
click at [136, 285] on div at bounding box center [242, 302] width 387 height 41
click at [1006, 405] on span "Lưu thay đổi" at bounding box center [999, 406] width 94 height 13
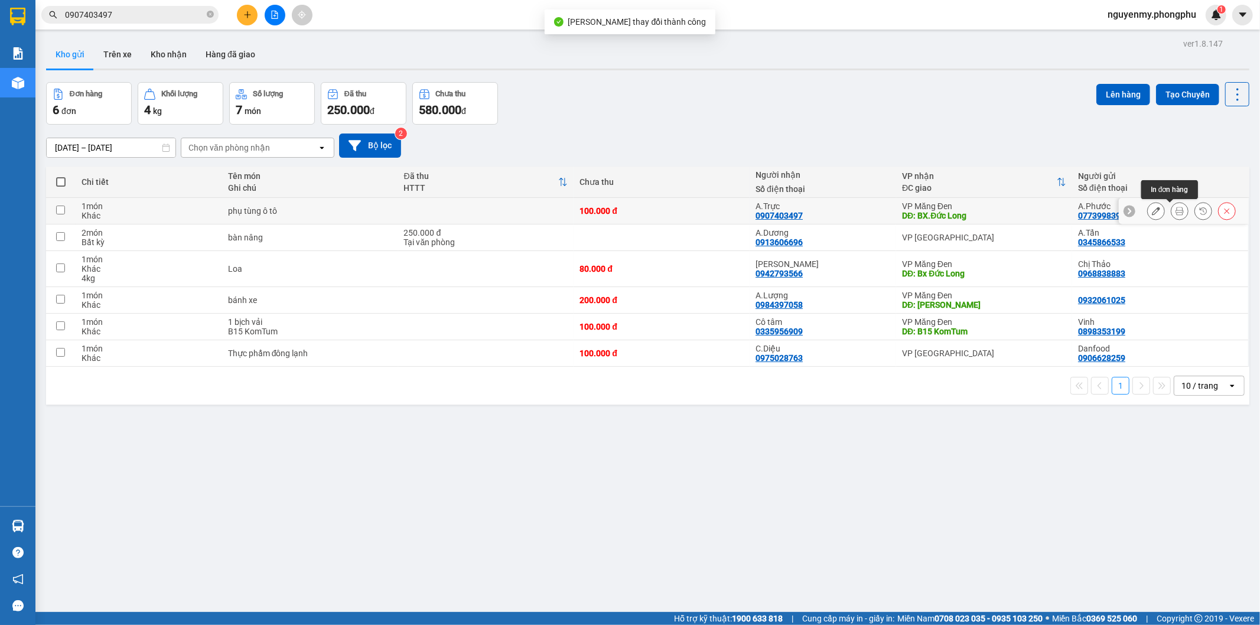
click at [1133, 210] on icon at bounding box center [1179, 211] width 8 height 8
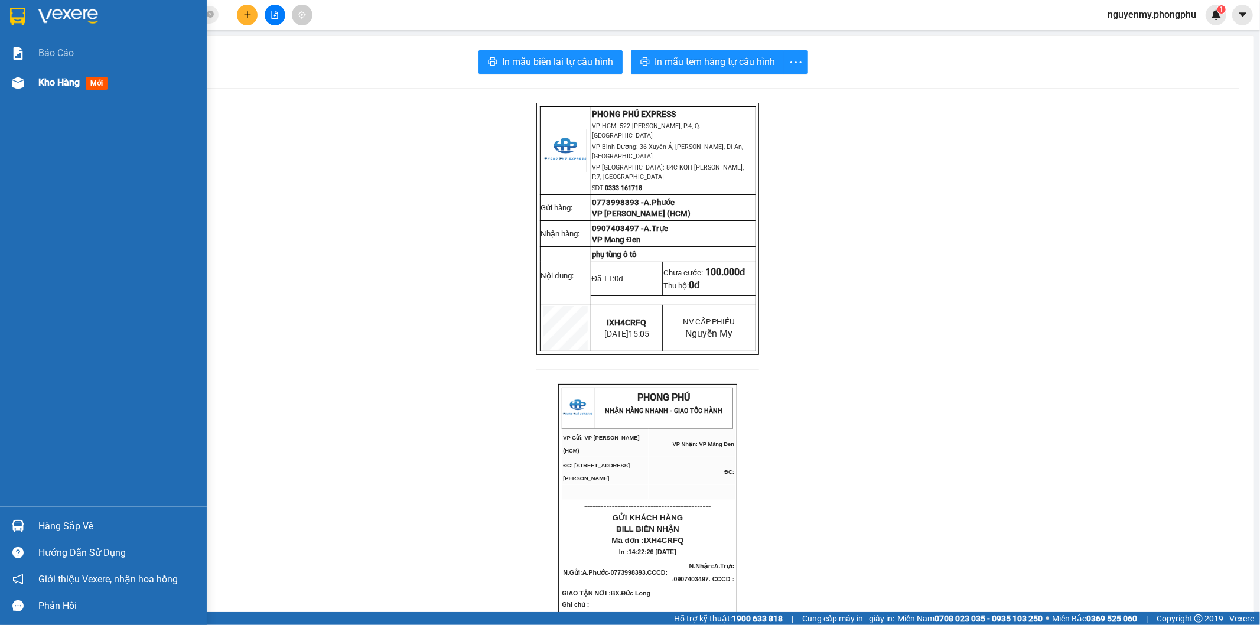
click at [34, 79] on div "Kho hàng mới" at bounding box center [103, 83] width 207 height 30
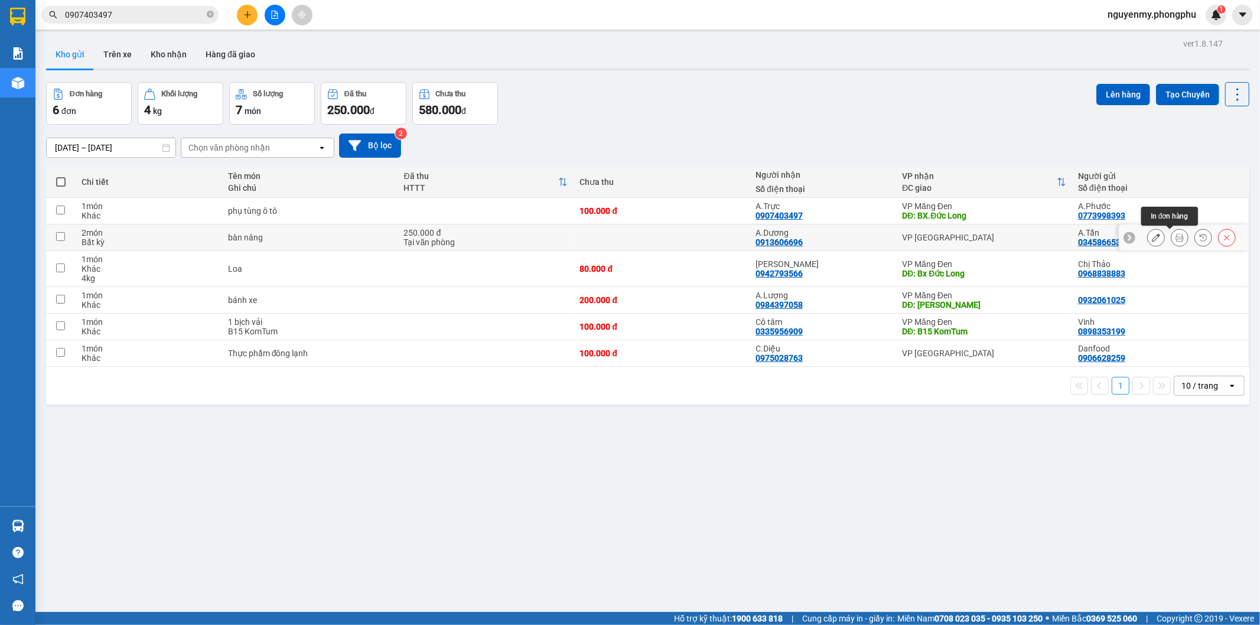
click at [1133, 239] on button at bounding box center [1179, 237] width 17 height 21
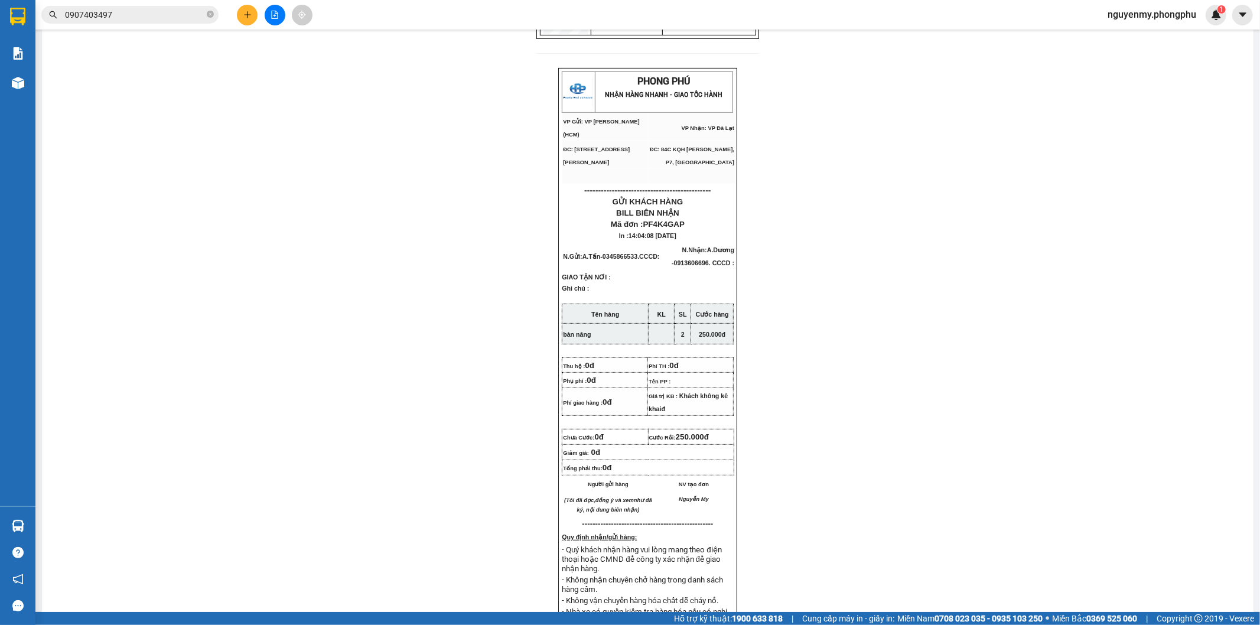
scroll to position [328, 0]
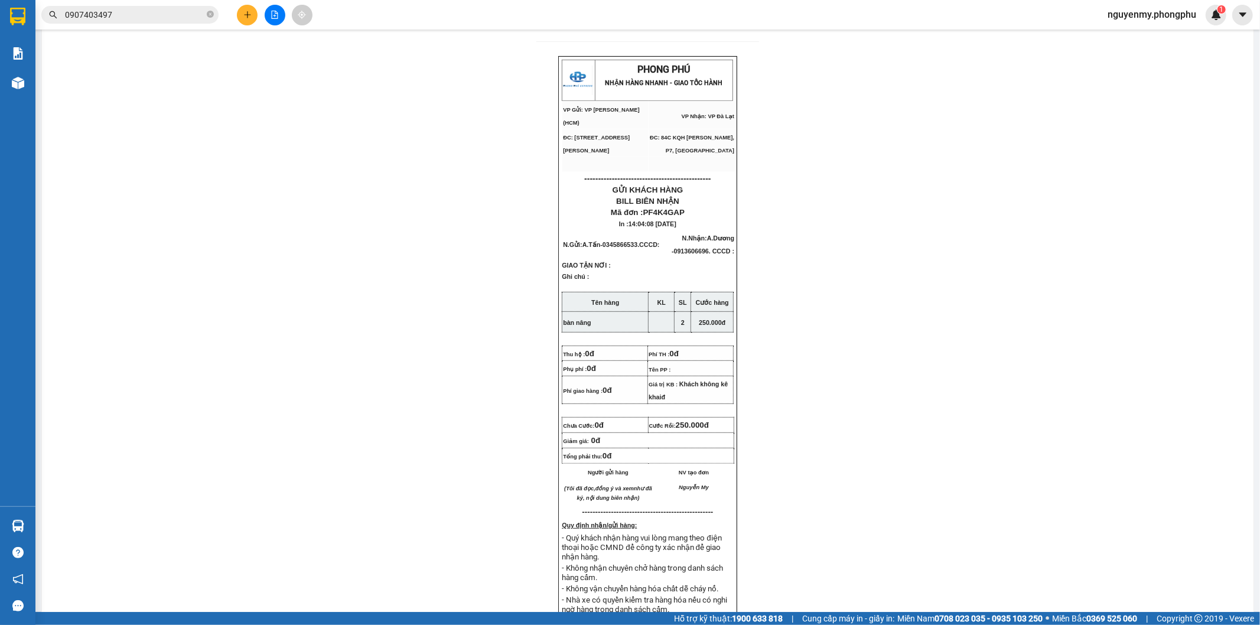
click at [362, 332] on div "PHONG PHÚ EXPRESS VP HCM: 522 Hoàng Văn Thụ, P.4, Q.Tân Bình VP Bình Dương: 36 …" at bounding box center [647, 277] width 1183 height 1004
